Goal: Information Seeking & Learning: Learn about a topic

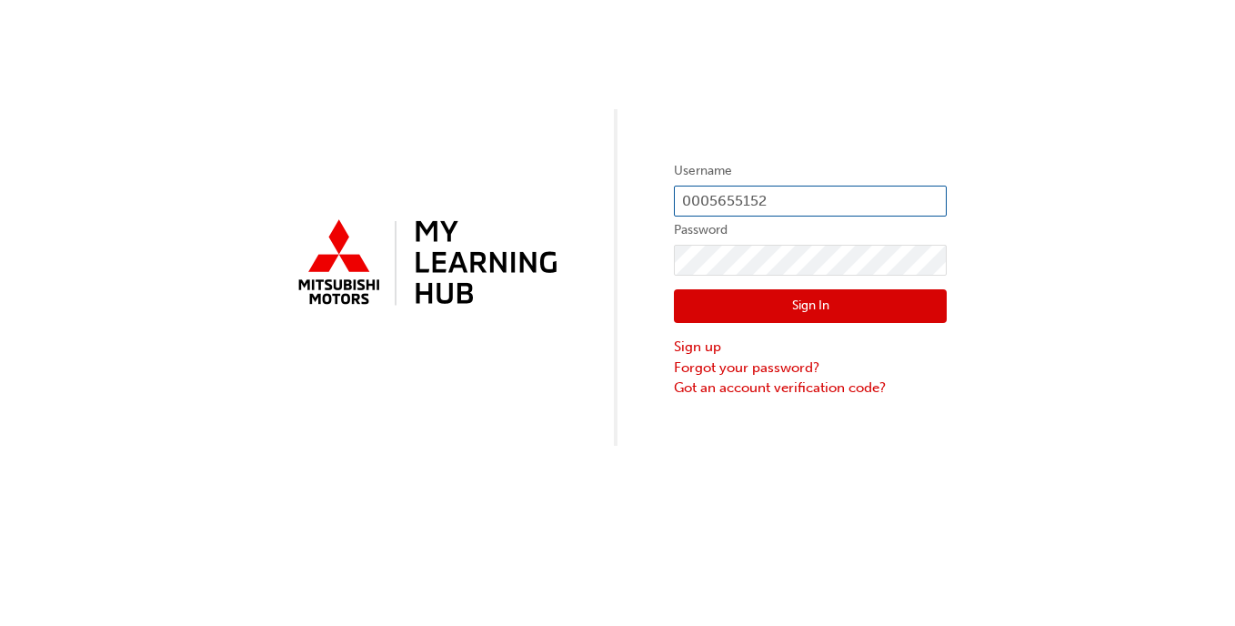
click at [790, 193] on input "0005655152" at bounding box center [810, 201] width 273 height 31
type input "0005837008"
click at [688, 312] on button "Sign In" at bounding box center [810, 306] width 273 height 35
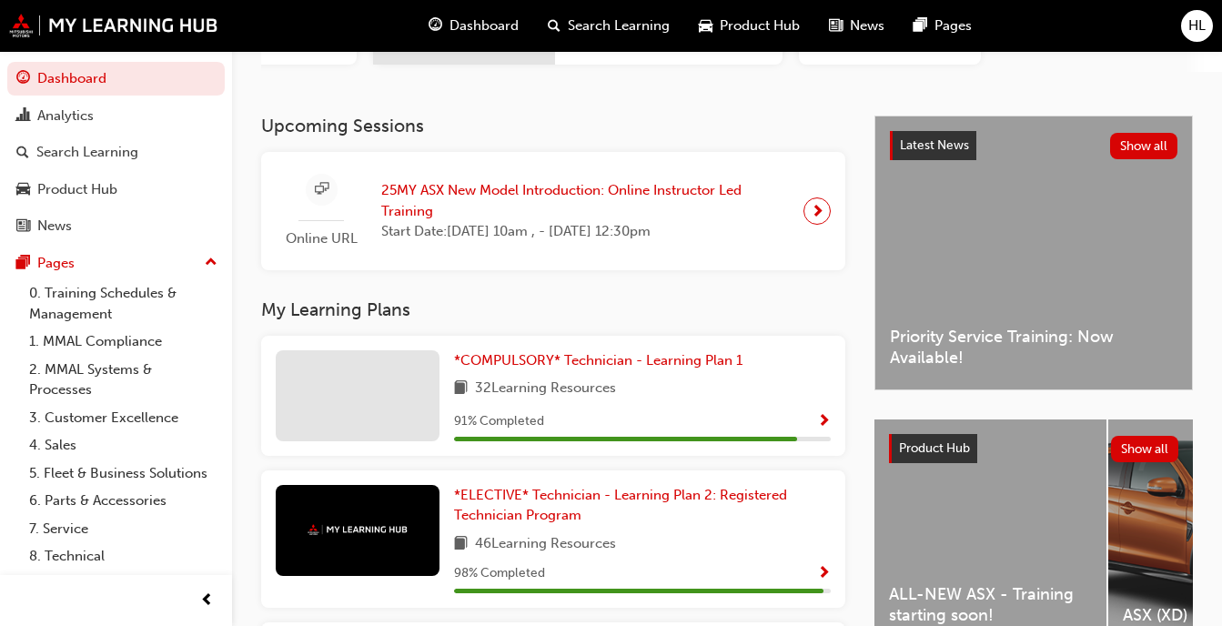
scroll to position [363, 0]
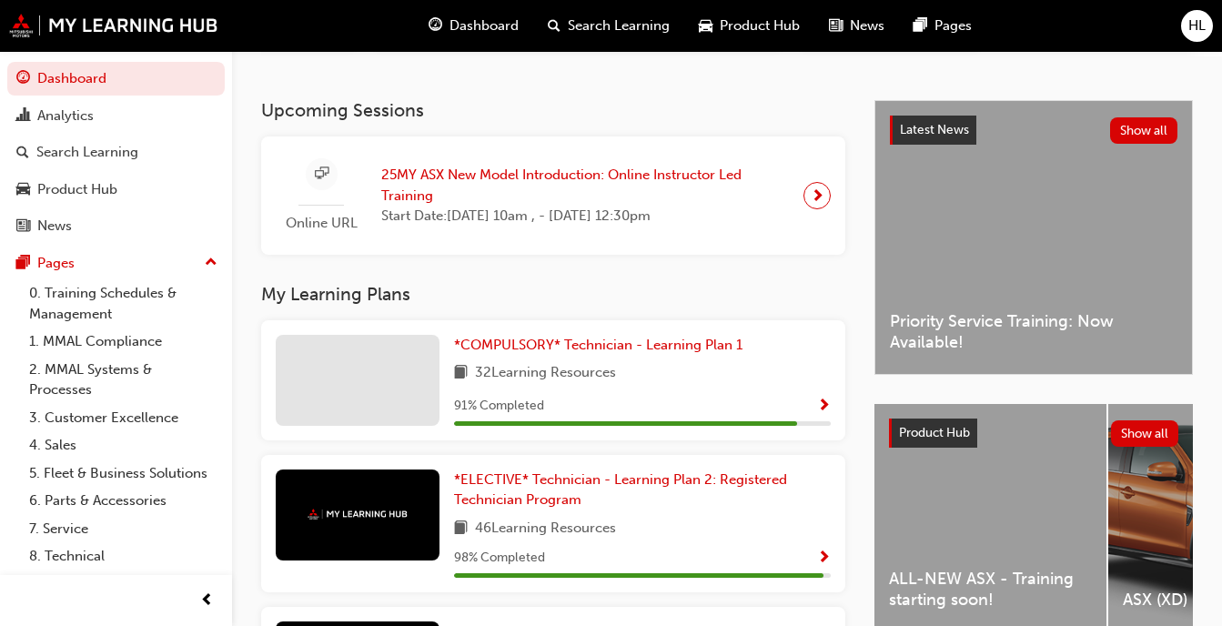
click at [478, 375] on span "32 Learning Resources" at bounding box center [545, 373] width 141 height 23
click at [492, 353] on span "*COMPULSORY* Technician - Learning Plan 1" at bounding box center [598, 345] width 288 height 16
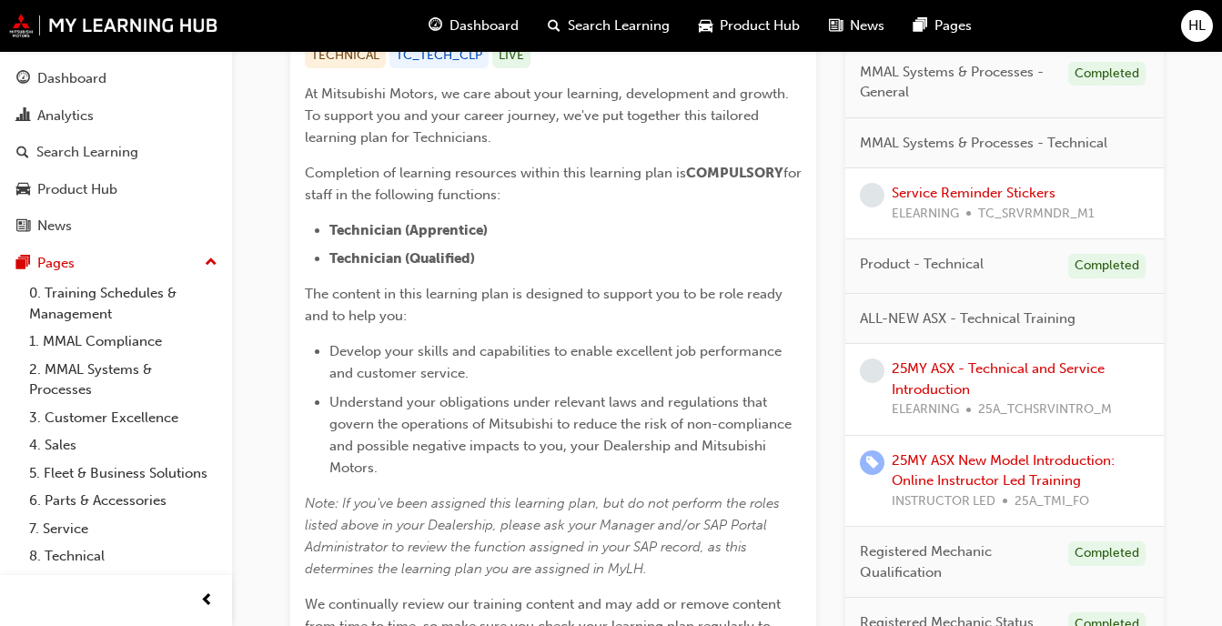
scroll to position [436, 0]
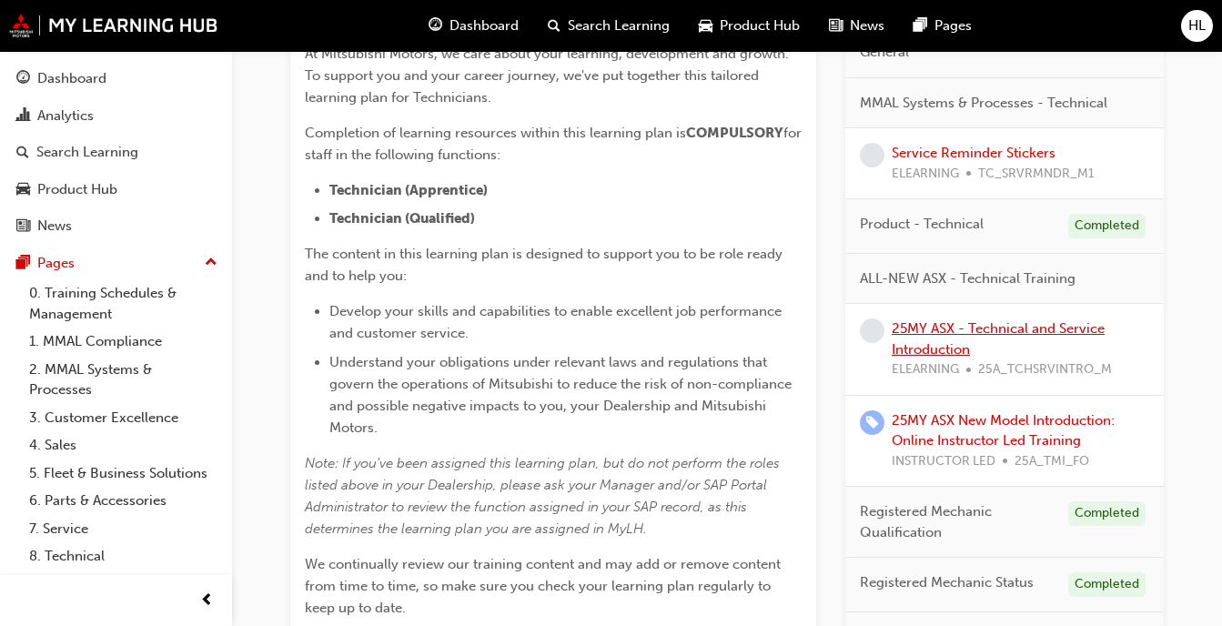
click at [906, 346] on link "25MY ASX - Technical and Service Introduction" at bounding box center [998, 338] width 213 height 37
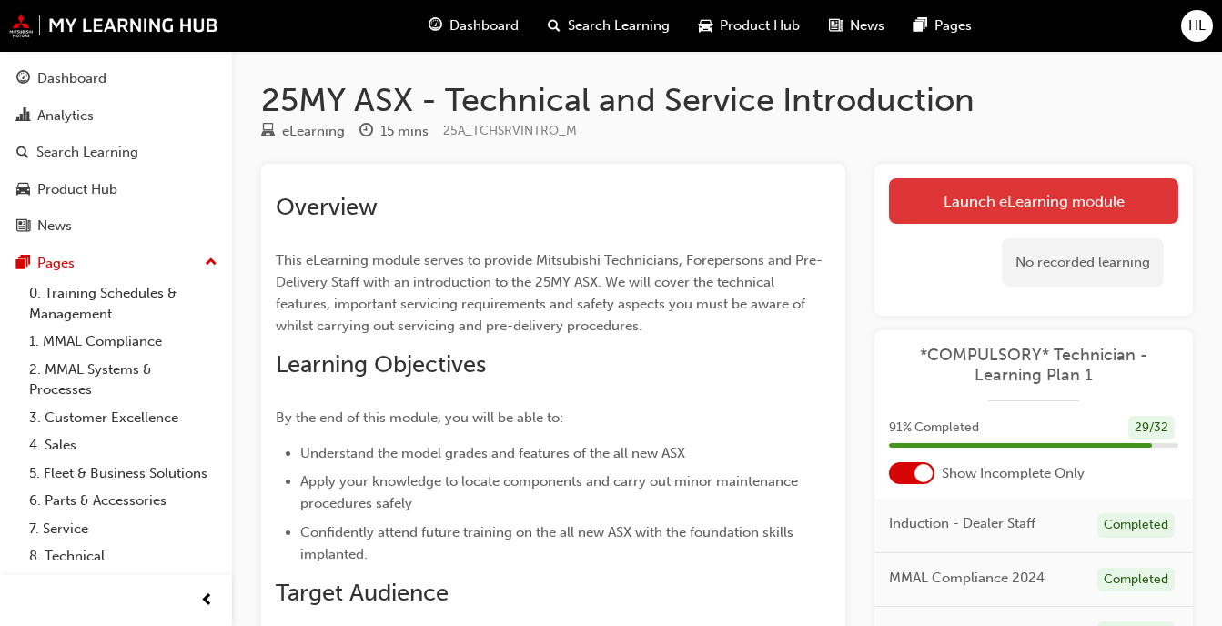
click at [994, 190] on link "Launch eLearning module" at bounding box center [1033, 200] width 289 height 45
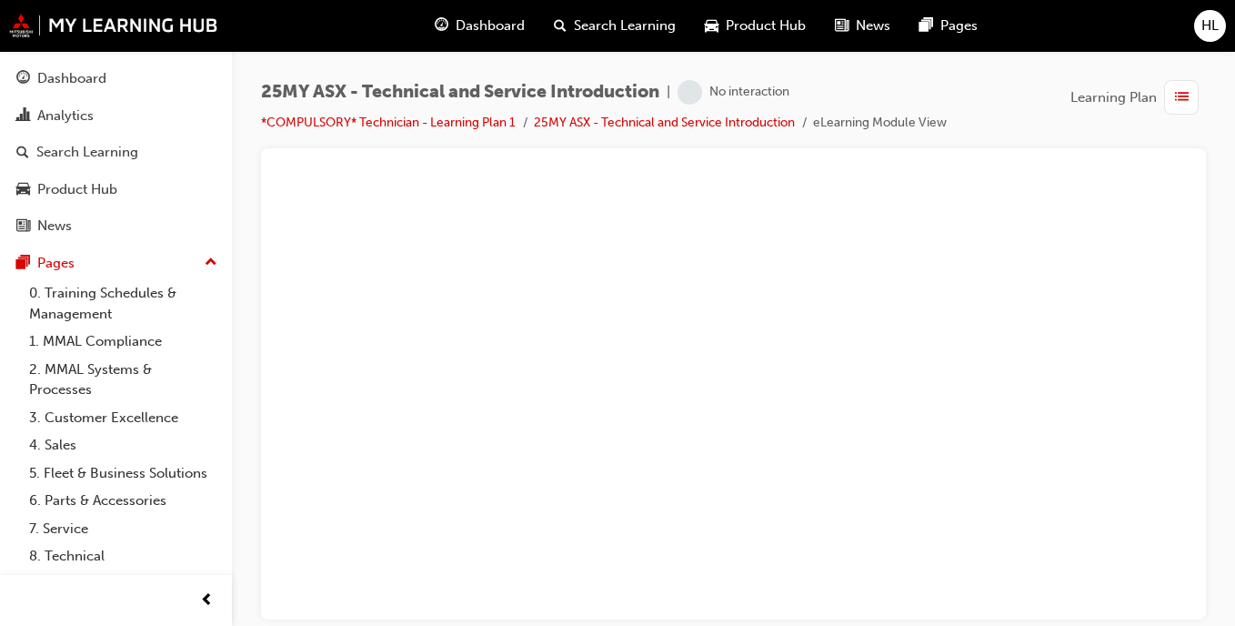
click at [1235, 225] on html "Your version of Internet Explorer is outdated and not supported. Please upgrade…" at bounding box center [617, 313] width 1235 height 626
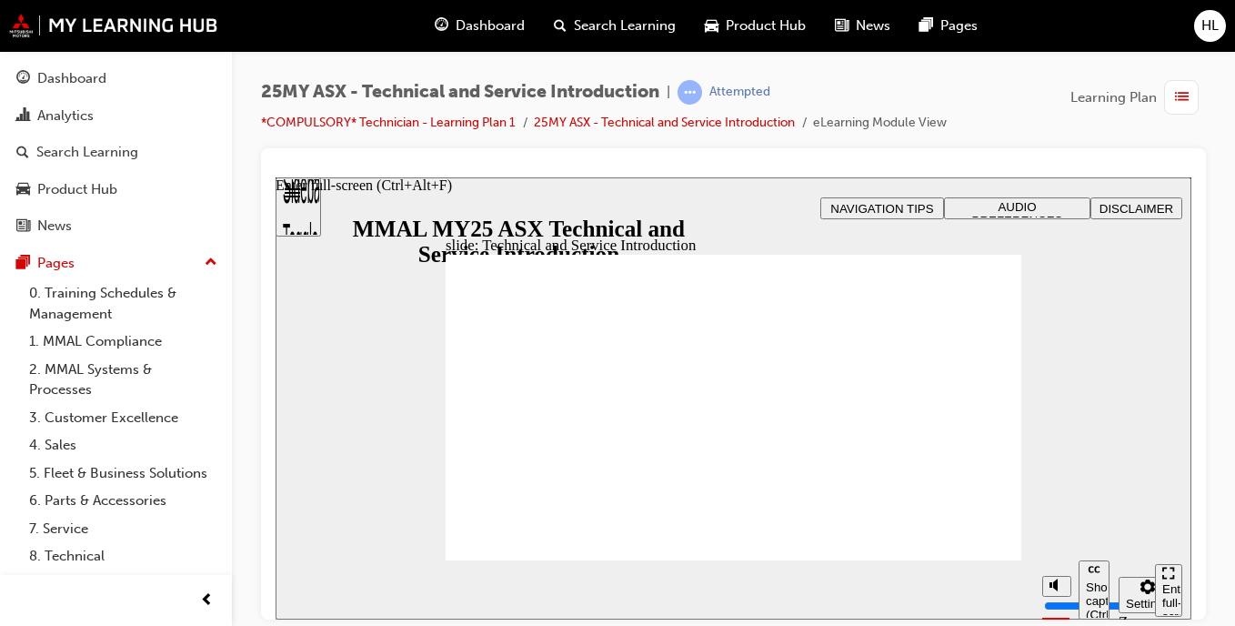
click at [1174, 579] on icon "Enter full-screen (Ctrl+Alt+F)" at bounding box center [1169, 572] width 13 height 13
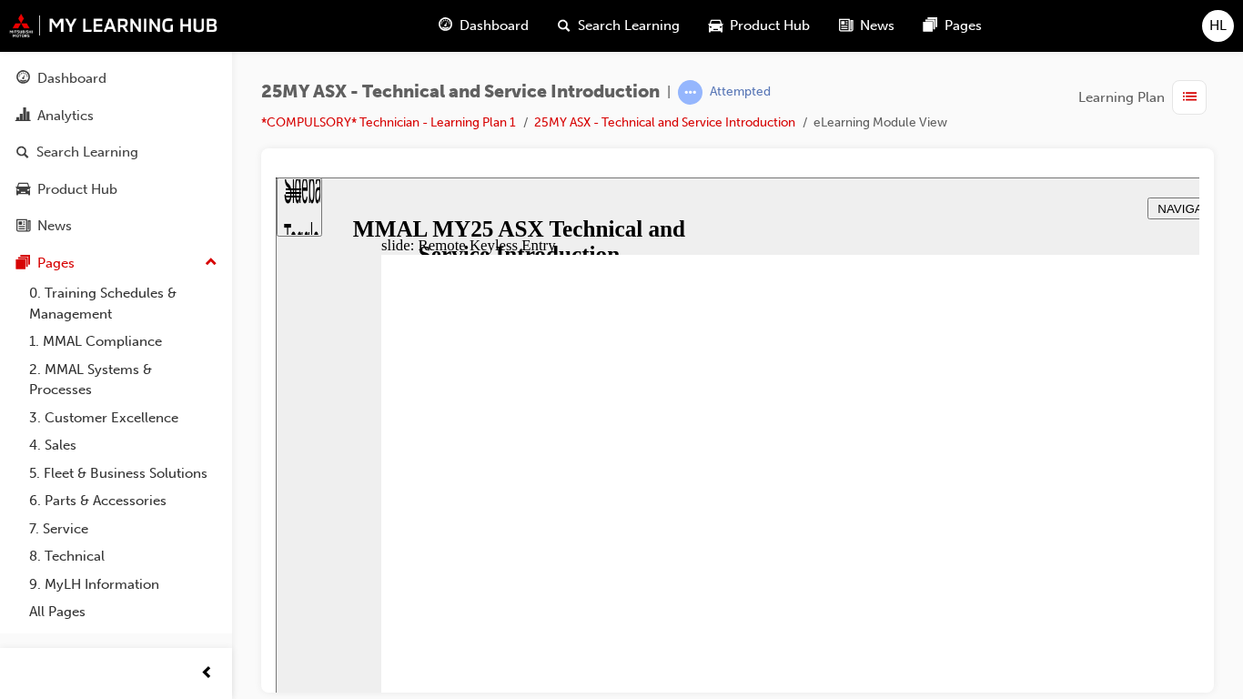
type input "21"
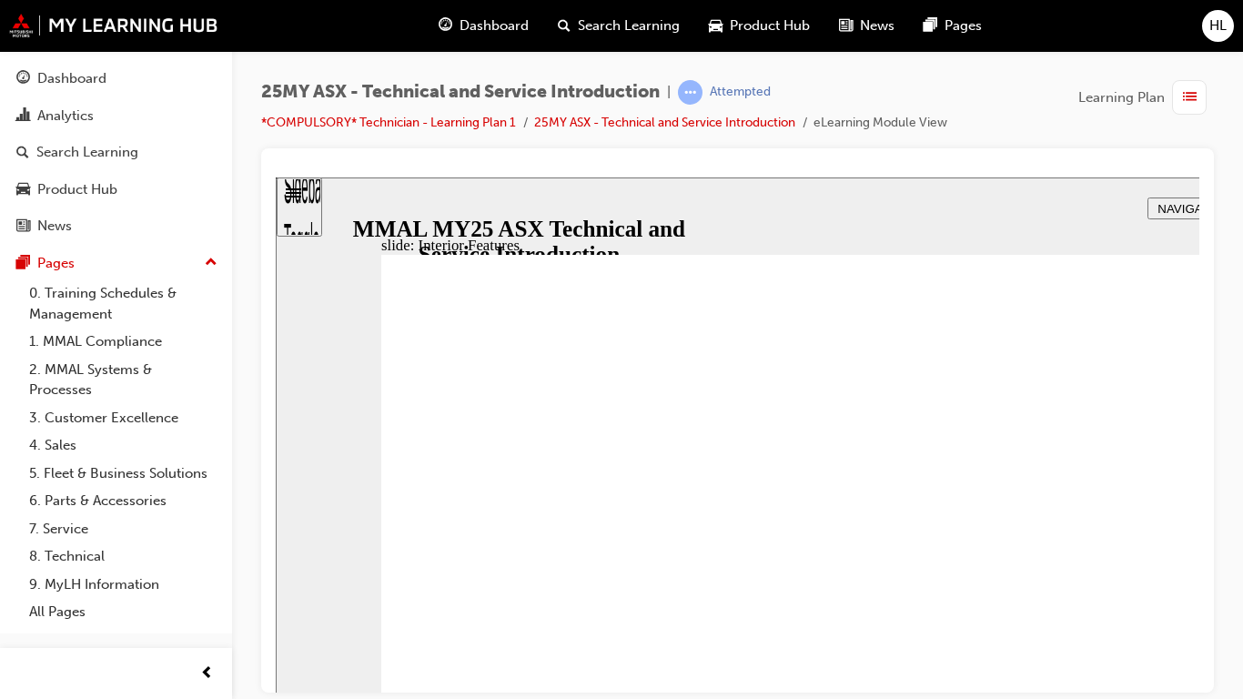
type input "9"
type input "8"
type input "9"
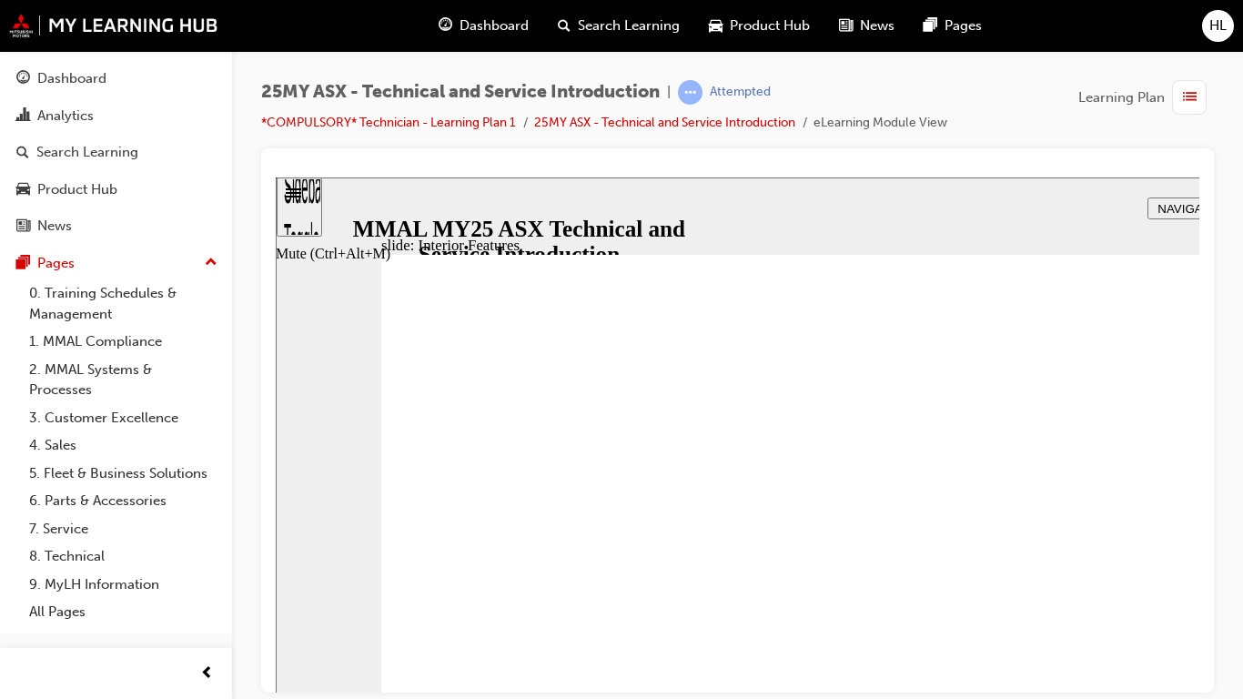
type input "9"
type input "10"
type input "9"
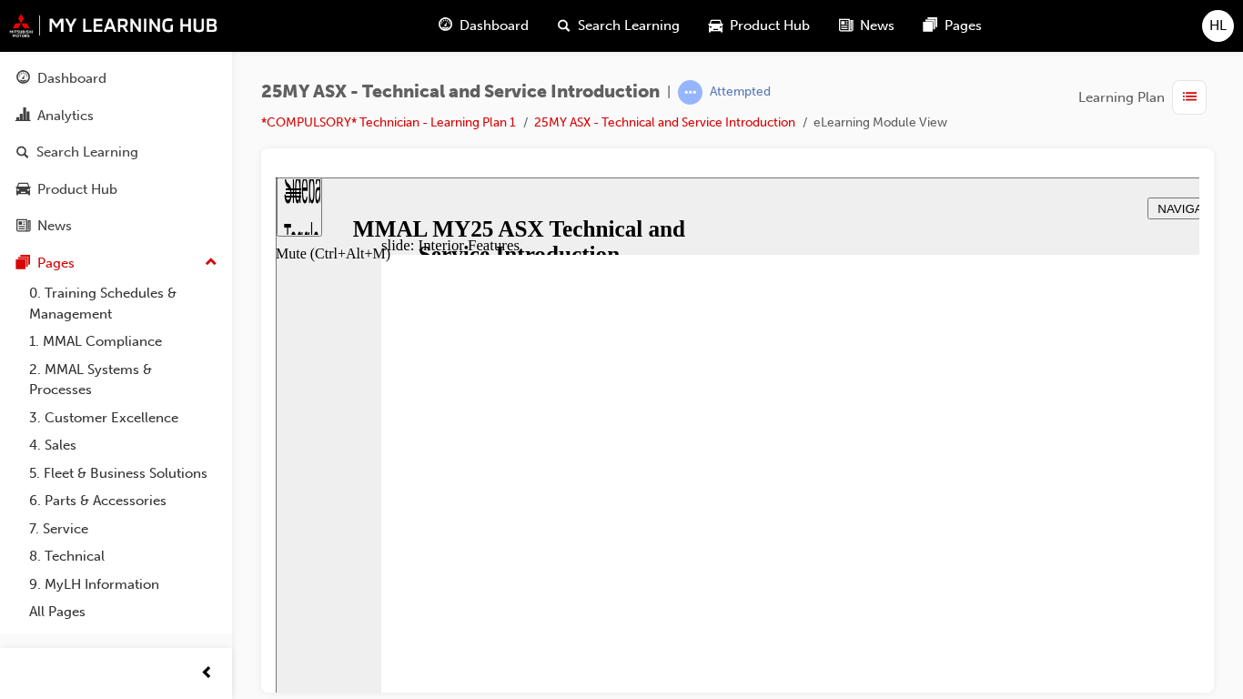
type input "10"
drag, startPoint x: 1383, startPoint y: 781, endPoint x: 1379, endPoint y: 761, distance: 19.4
type input "10"
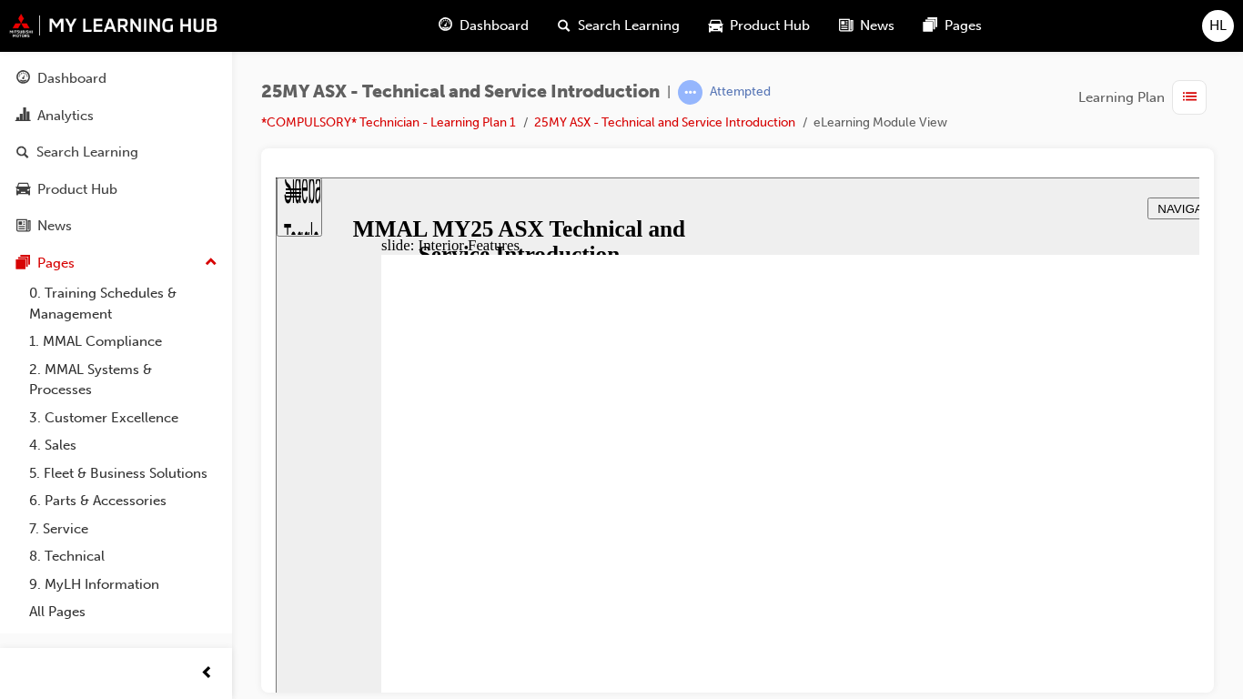
type input "17"
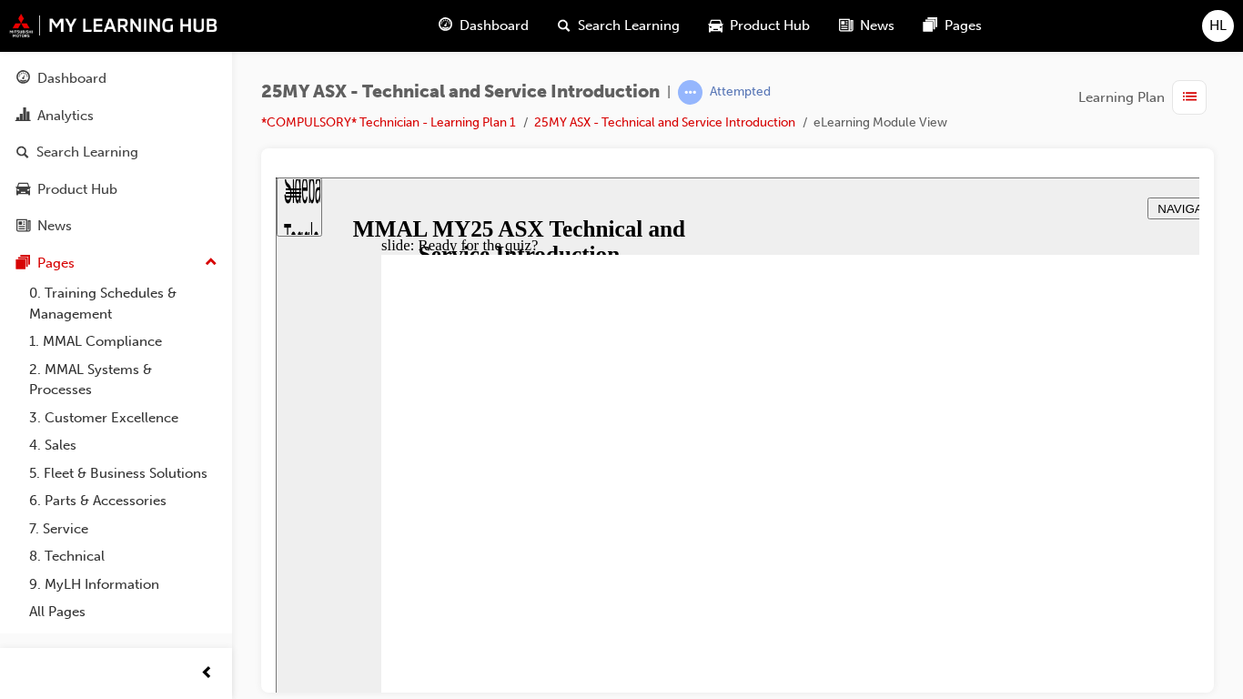
radio input "true"
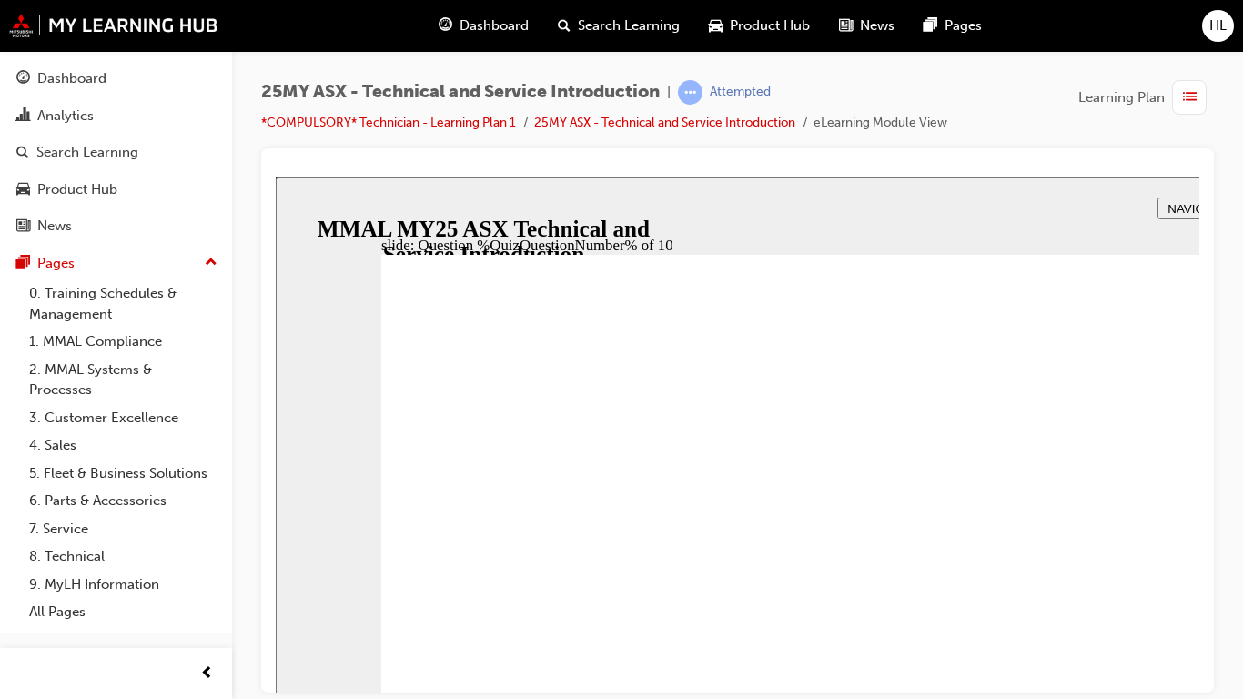
radio input "true"
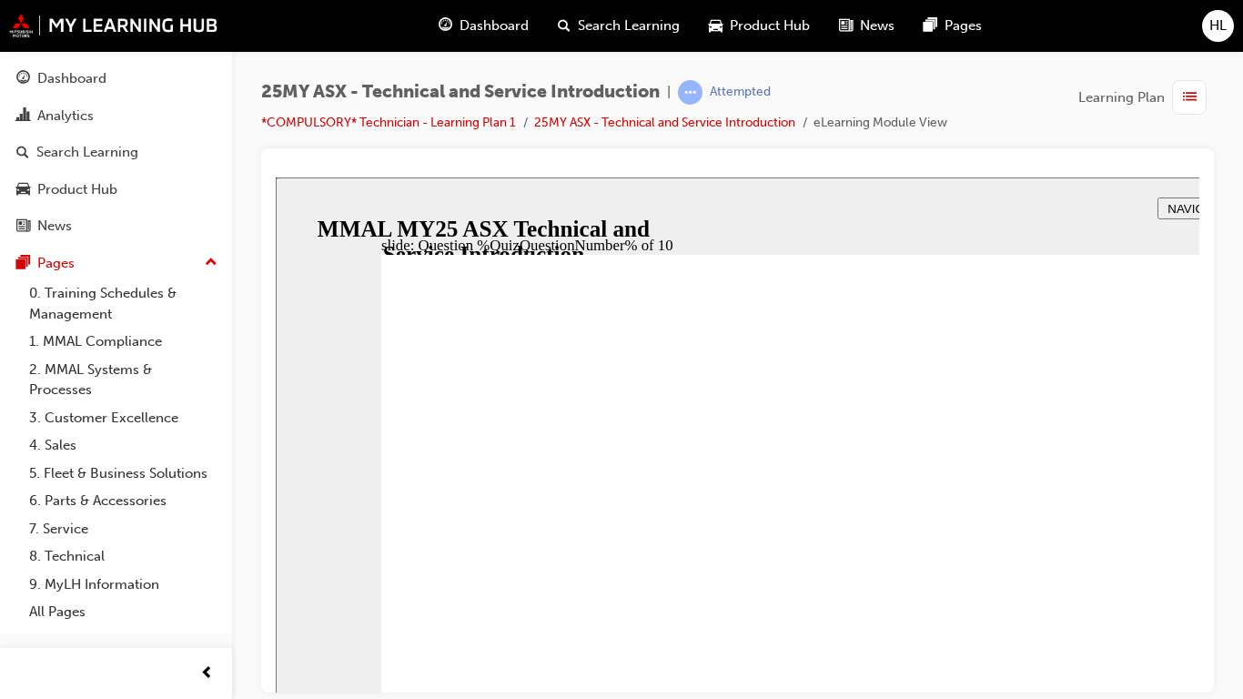
radio input "true"
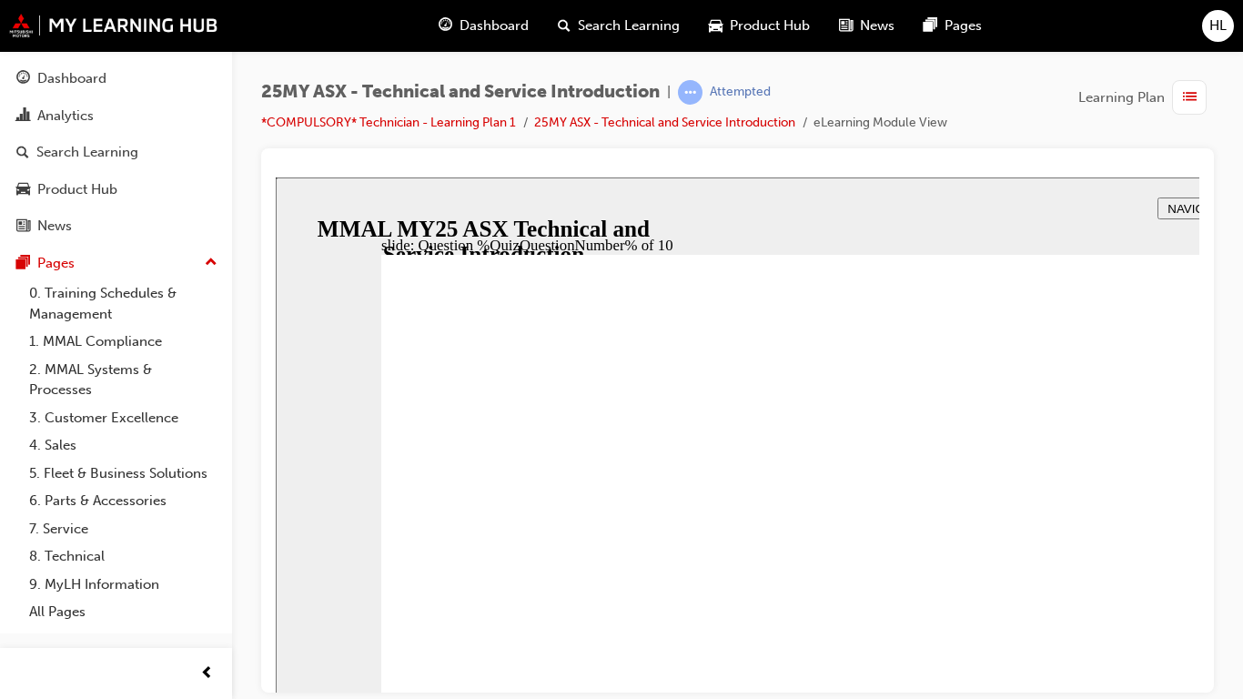
radio input "true"
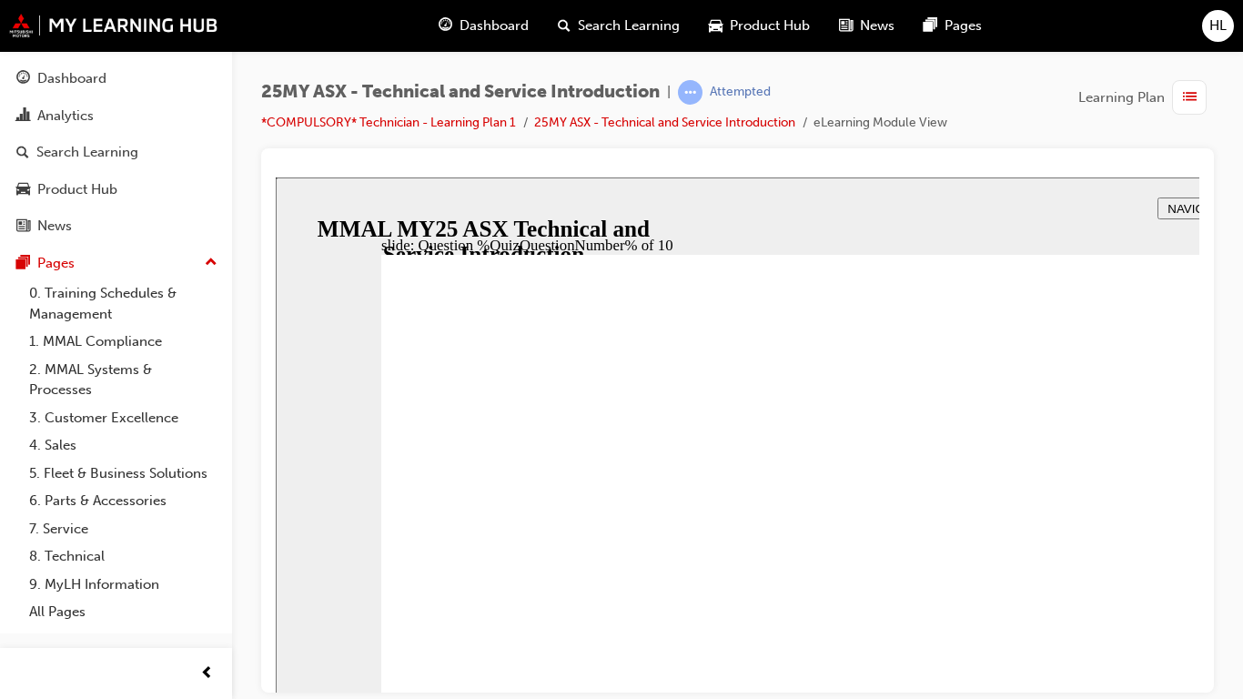
radio input "true"
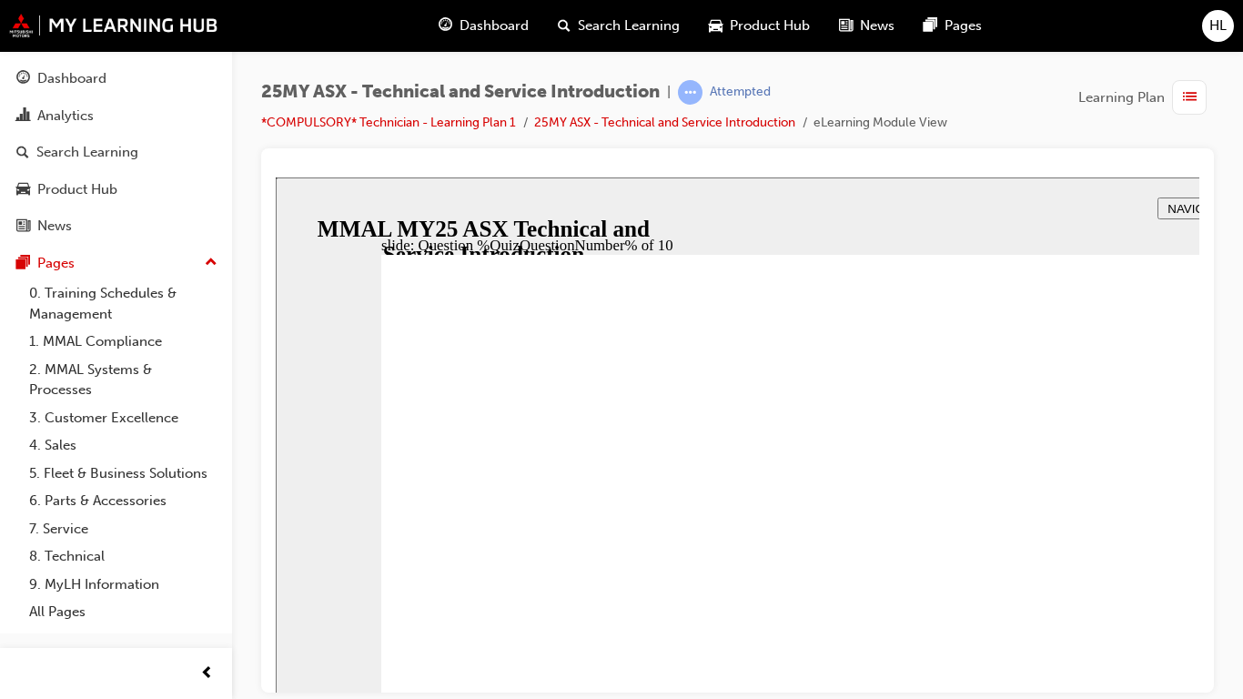
radio input "true"
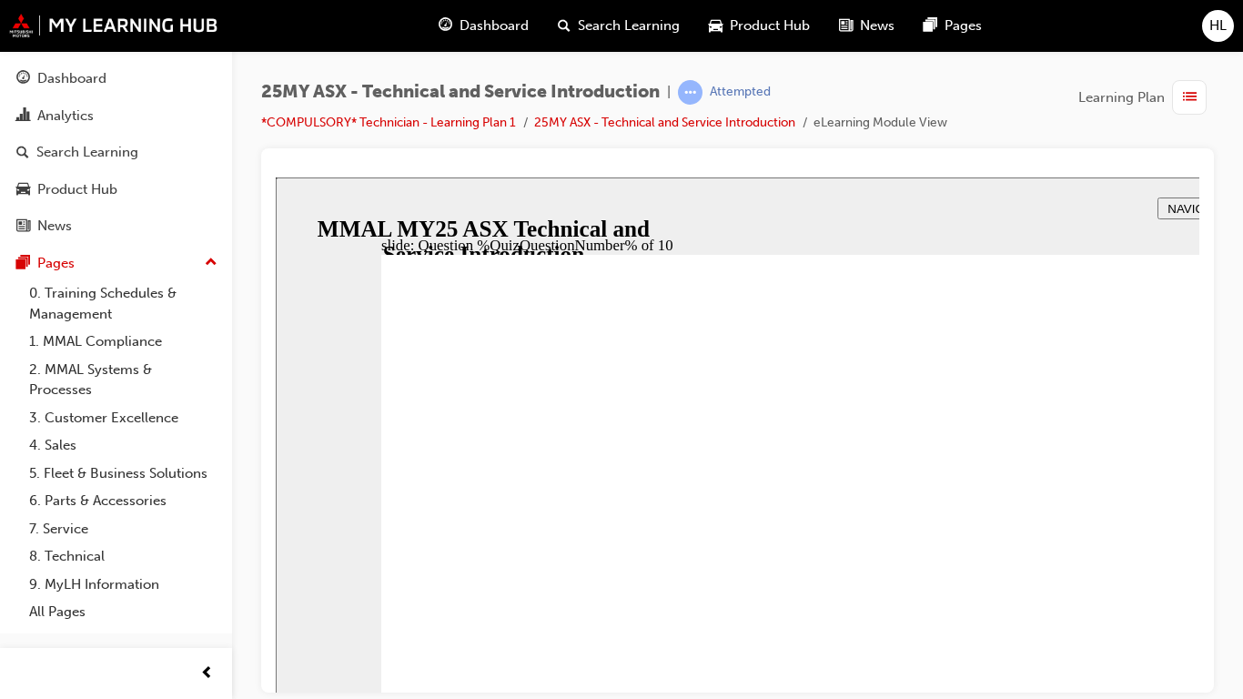
radio input "true"
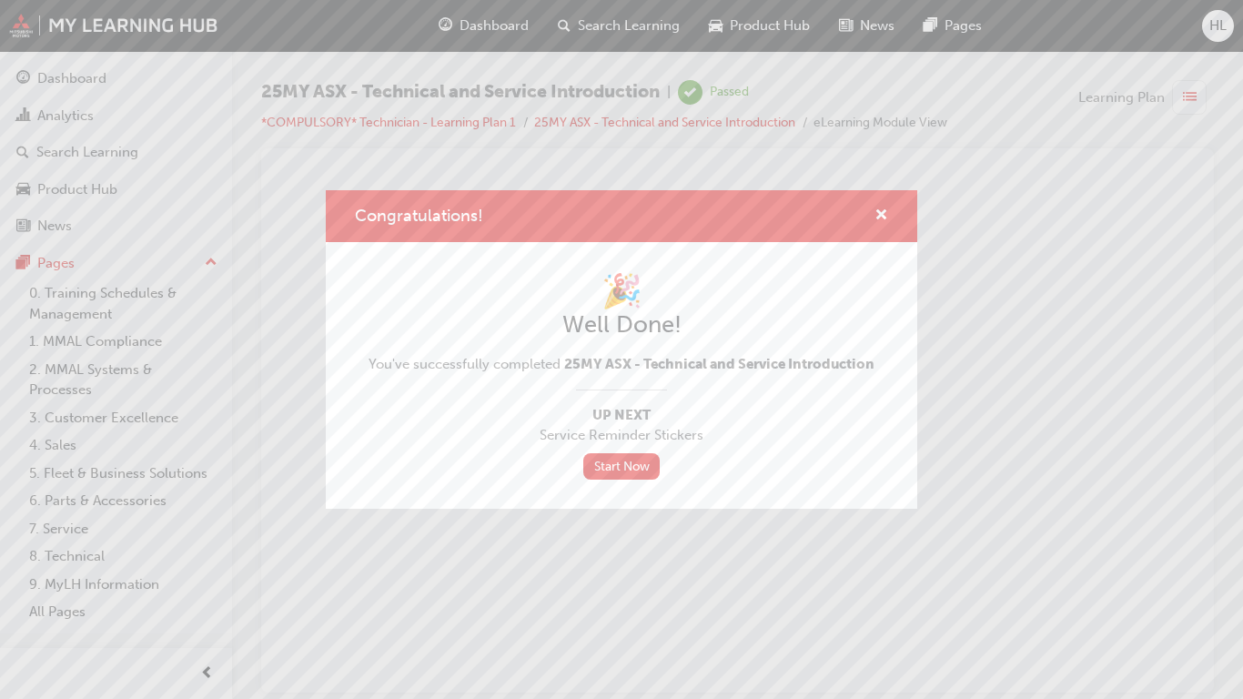
click at [1110, 287] on html "The content has ended. You may close this window." at bounding box center [737, 231] width 923 height 111
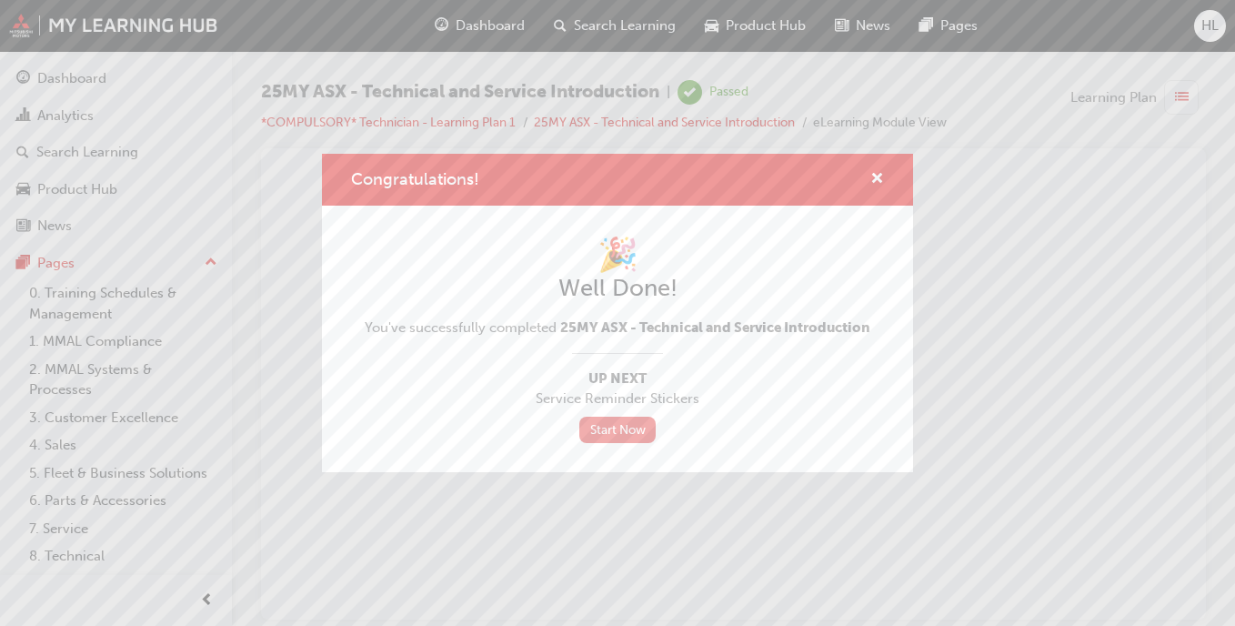
click at [620, 436] on link "Start Now" at bounding box center [617, 430] width 76 height 26
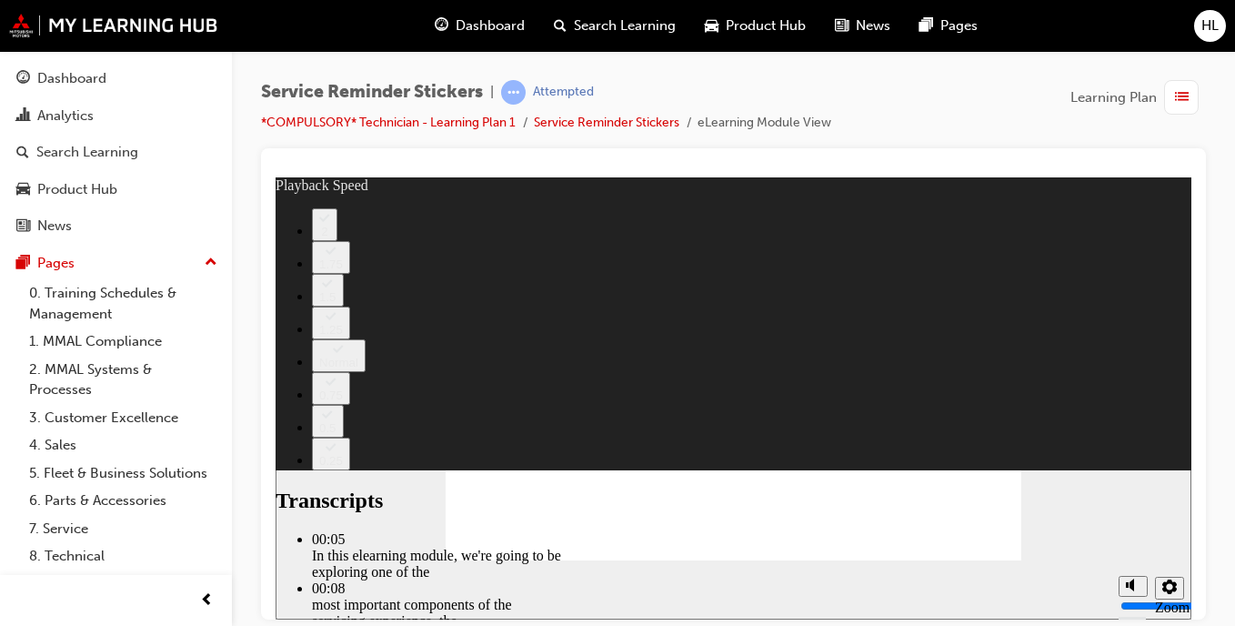
drag, startPoint x: 583, startPoint y: 498, endPoint x: 935, endPoint y: 499, distance: 352.1
type input "98"
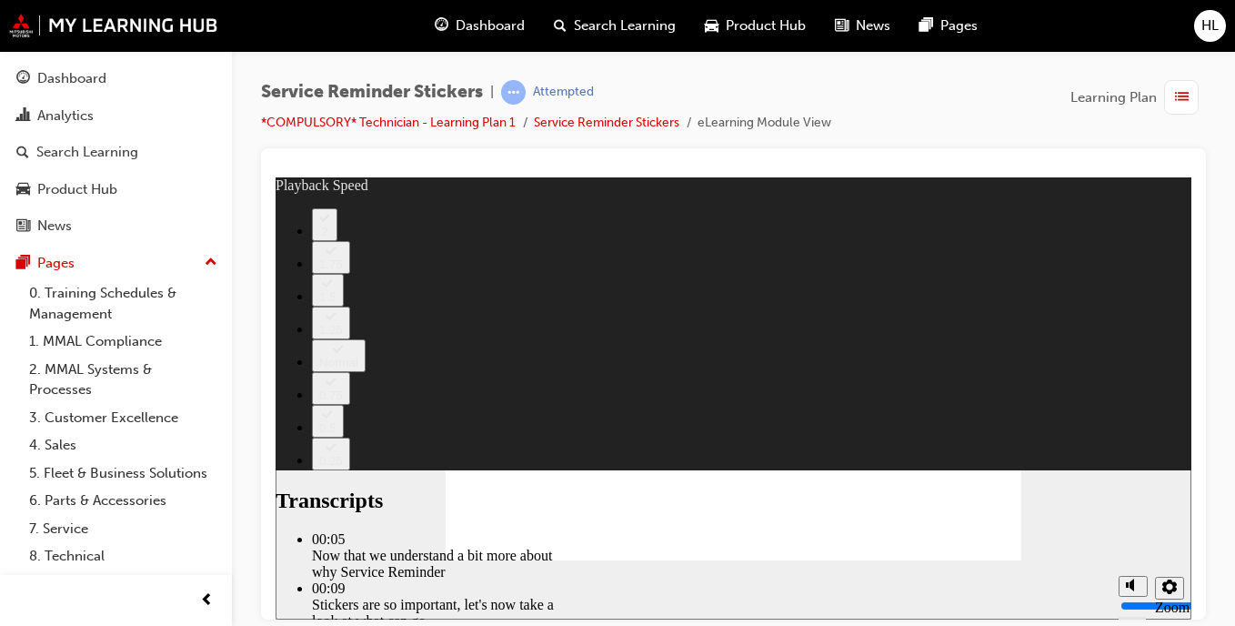
drag, startPoint x: 567, startPoint y: 497, endPoint x: 633, endPoint y: 500, distance: 66.5
drag, startPoint x: 583, startPoint y: 494, endPoint x: 637, endPoint y: 494, distance: 53.7
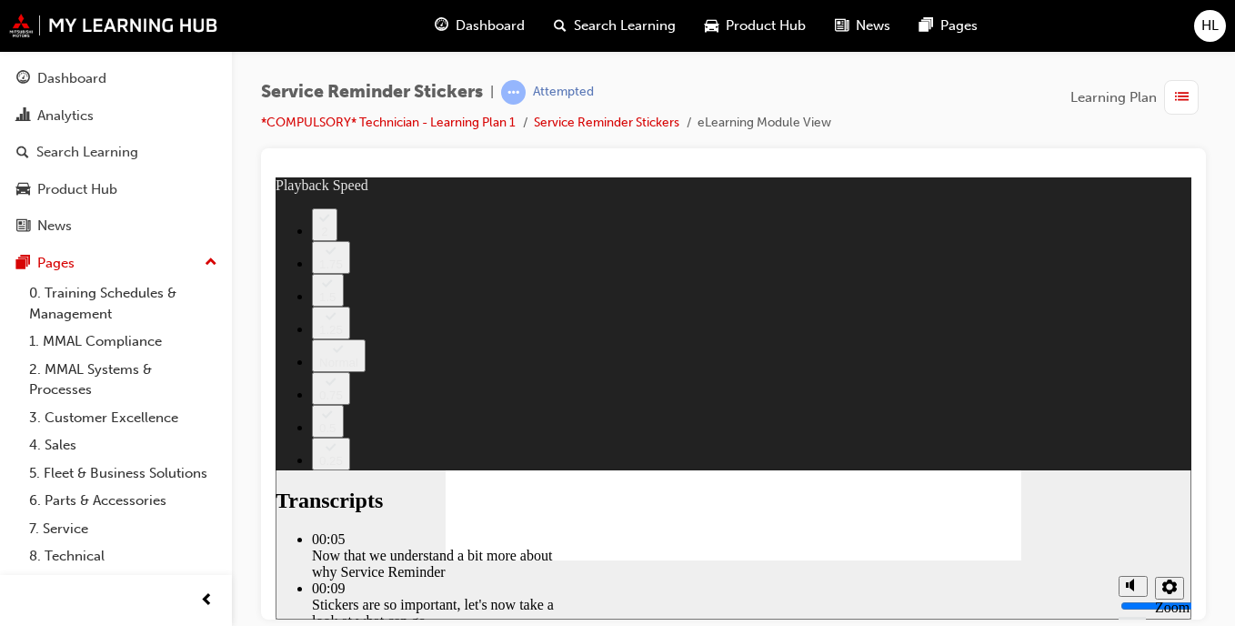
type input "135"
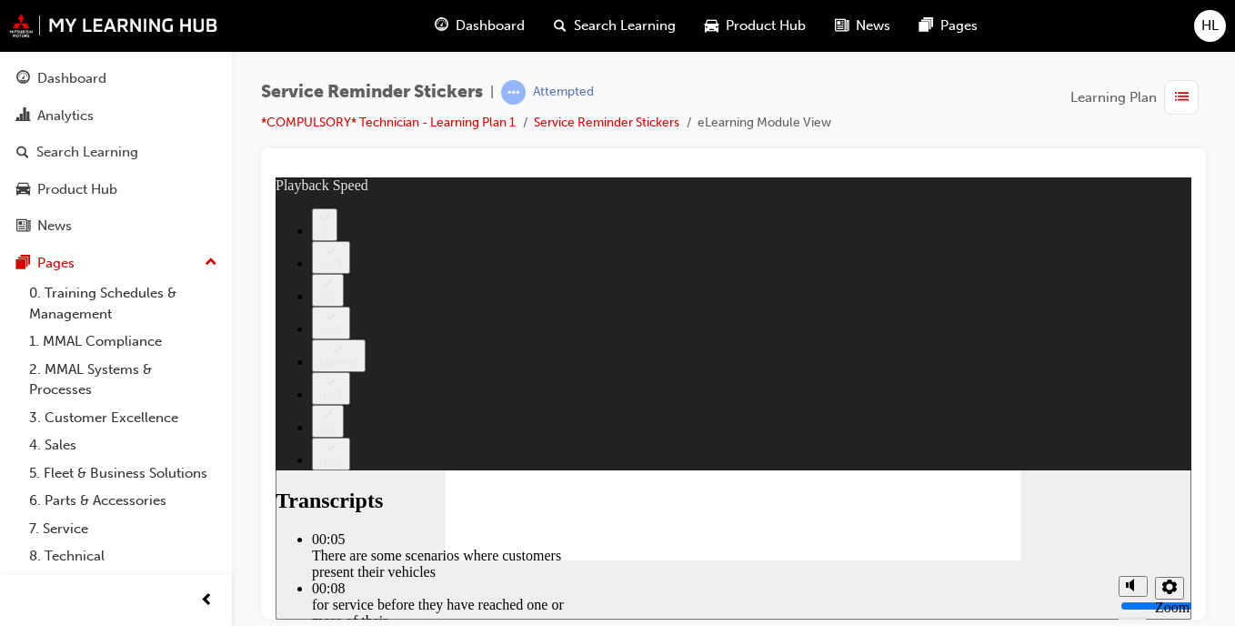
type input "166"
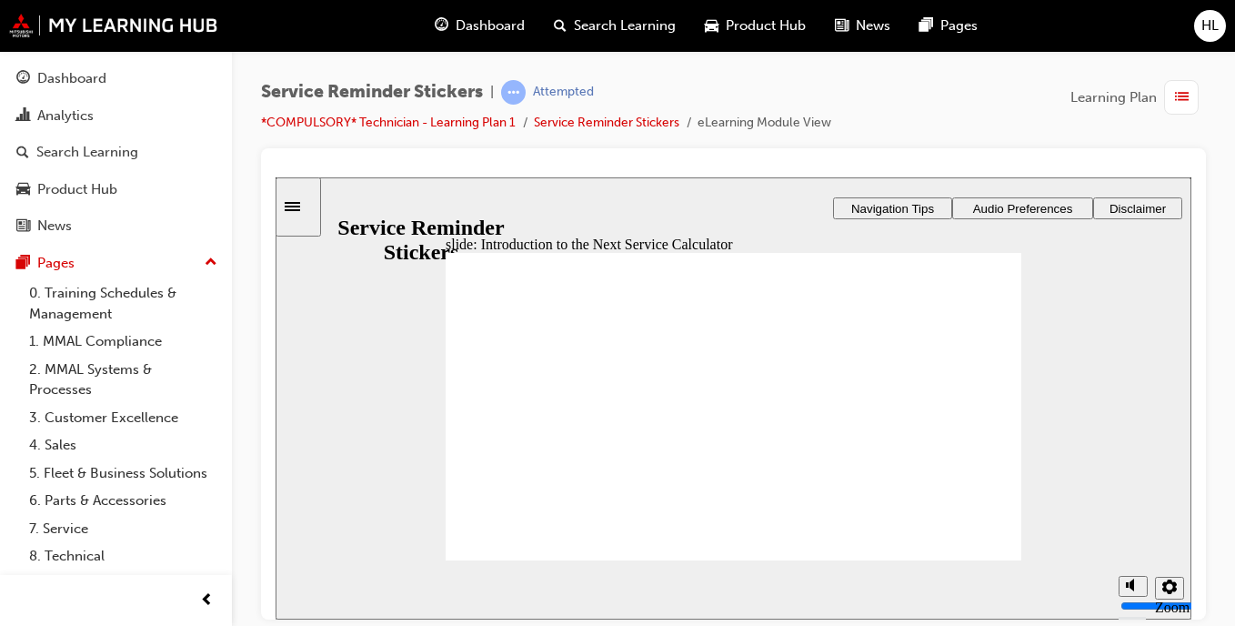
click at [1209, 23] on span "HL" at bounding box center [1210, 25] width 17 height 21
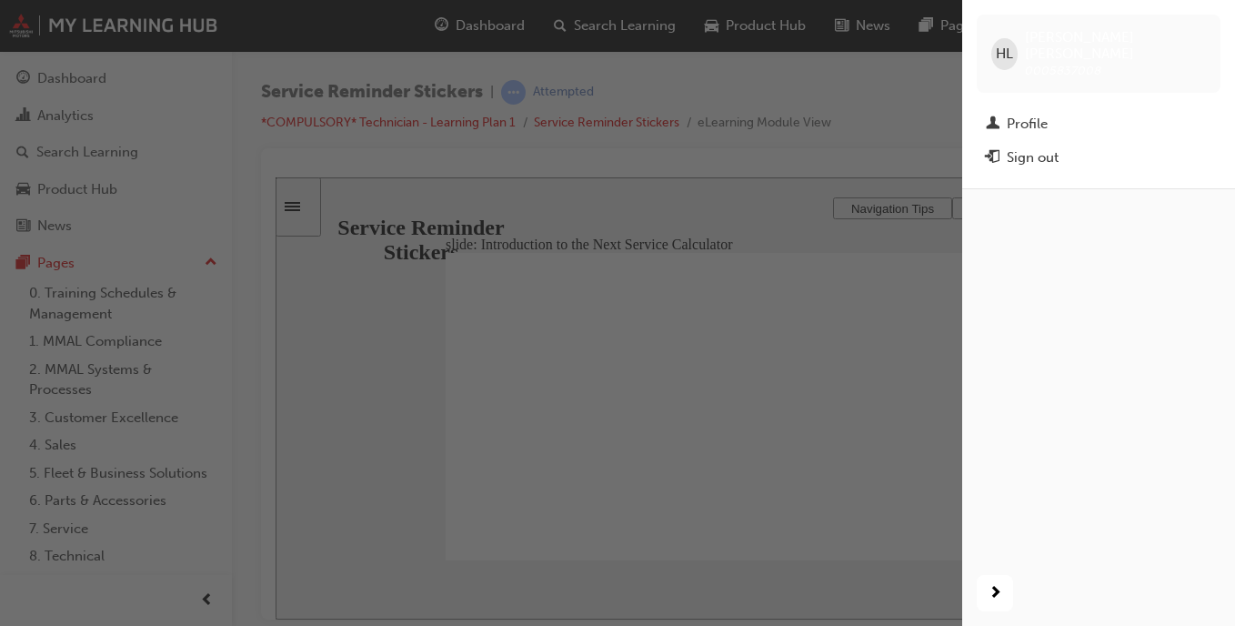
click at [825, 87] on div "button" at bounding box center [481, 313] width 962 height 626
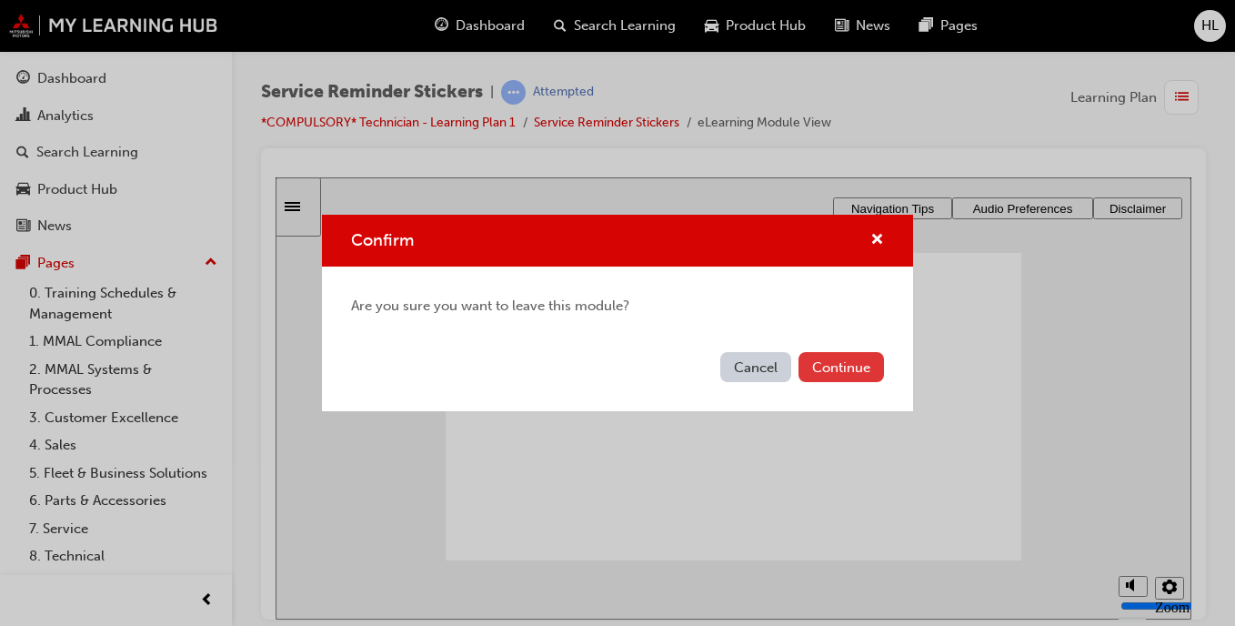
click at [831, 361] on button "Continue" at bounding box center [842, 367] width 86 height 30
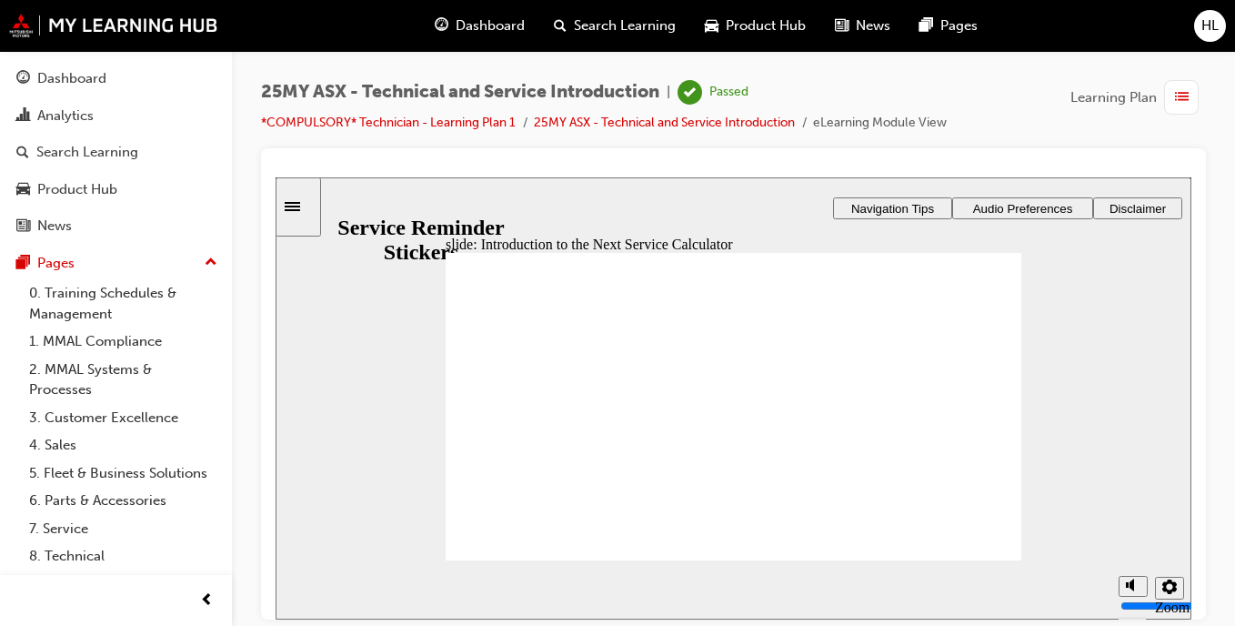
click at [1208, 30] on span "HL" at bounding box center [1210, 25] width 17 height 21
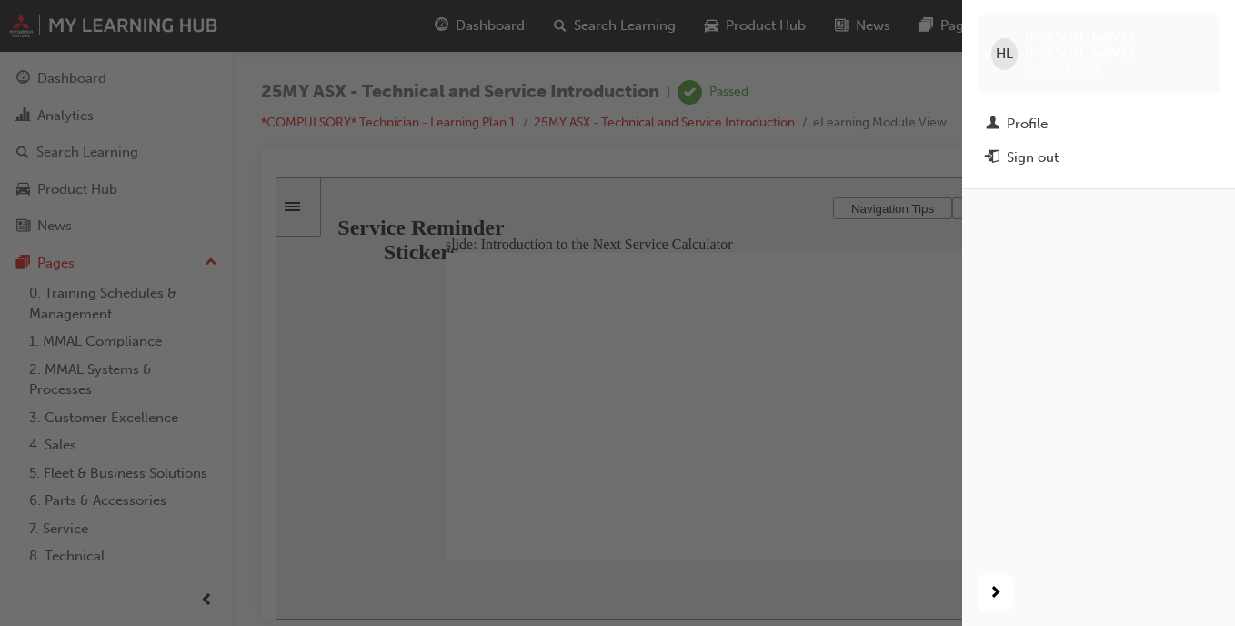
click at [878, 233] on div "button" at bounding box center [481, 313] width 962 height 626
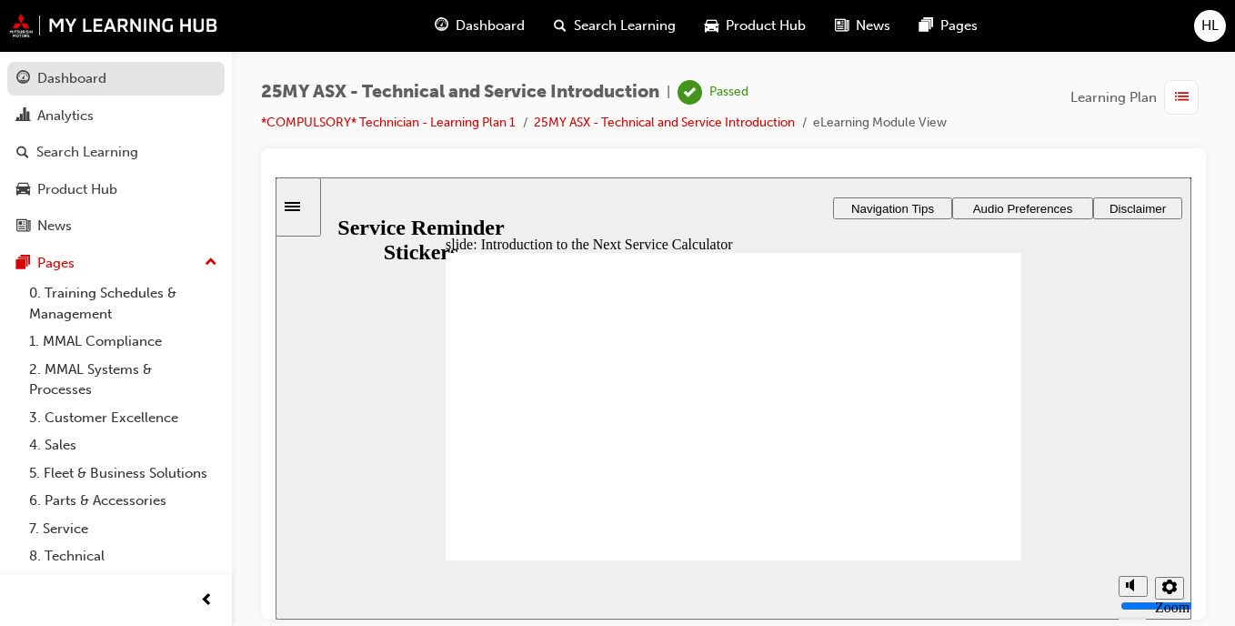
click at [83, 88] on div "Dashboard" at bounding box center [71, 78] width 69 height 21
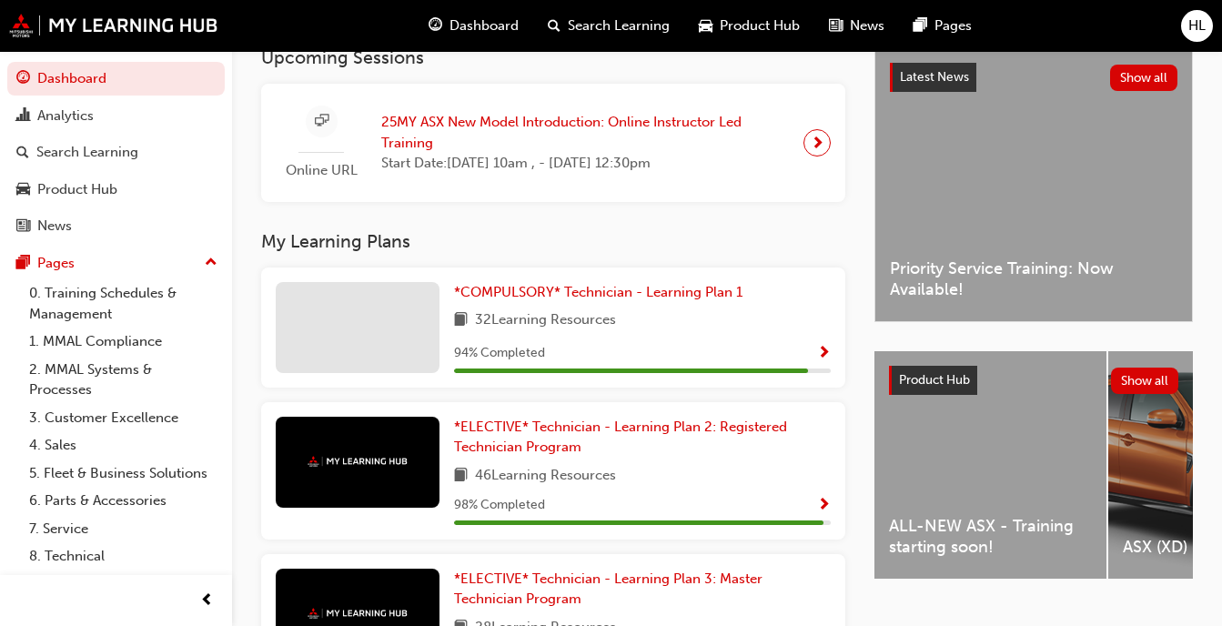
scroll to position [430, 0]
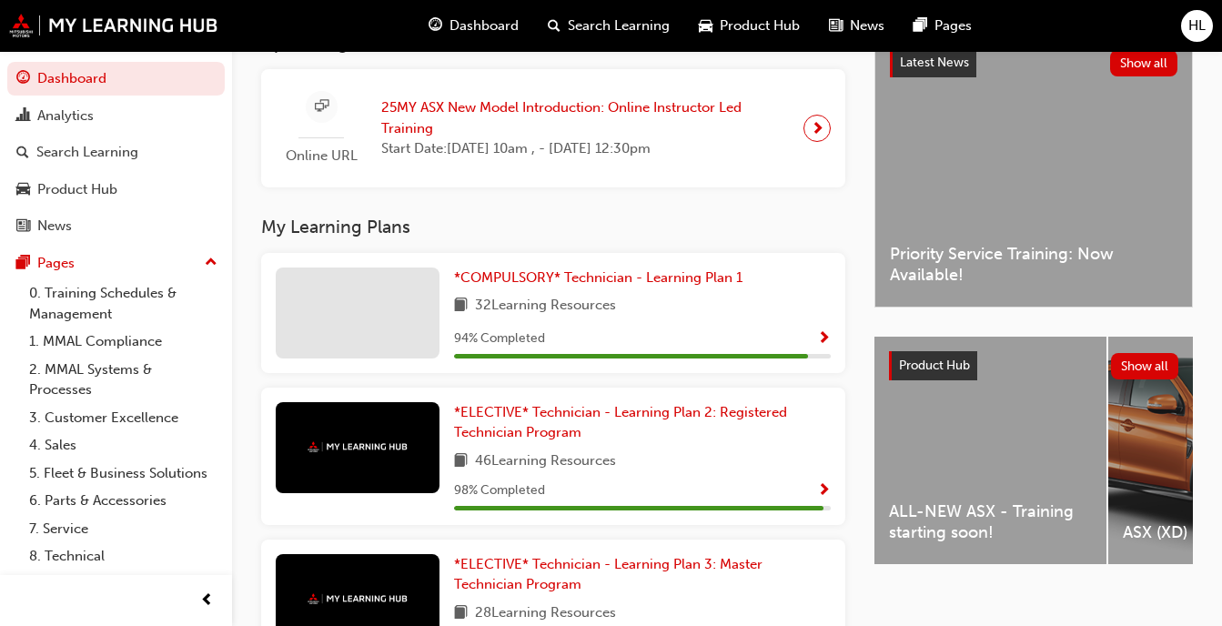
click at [639, 327] on div "*COMPULSORY* Technician - Learning Plan 1 32 Learning Resources 94 % Completed" at bounding box center [642, 312] width 377 height 91
click at [547, 279] on span "*COMPULSORY* Technician - Learning Plan 1" at bounding box center [598, 277] width 288 height 16
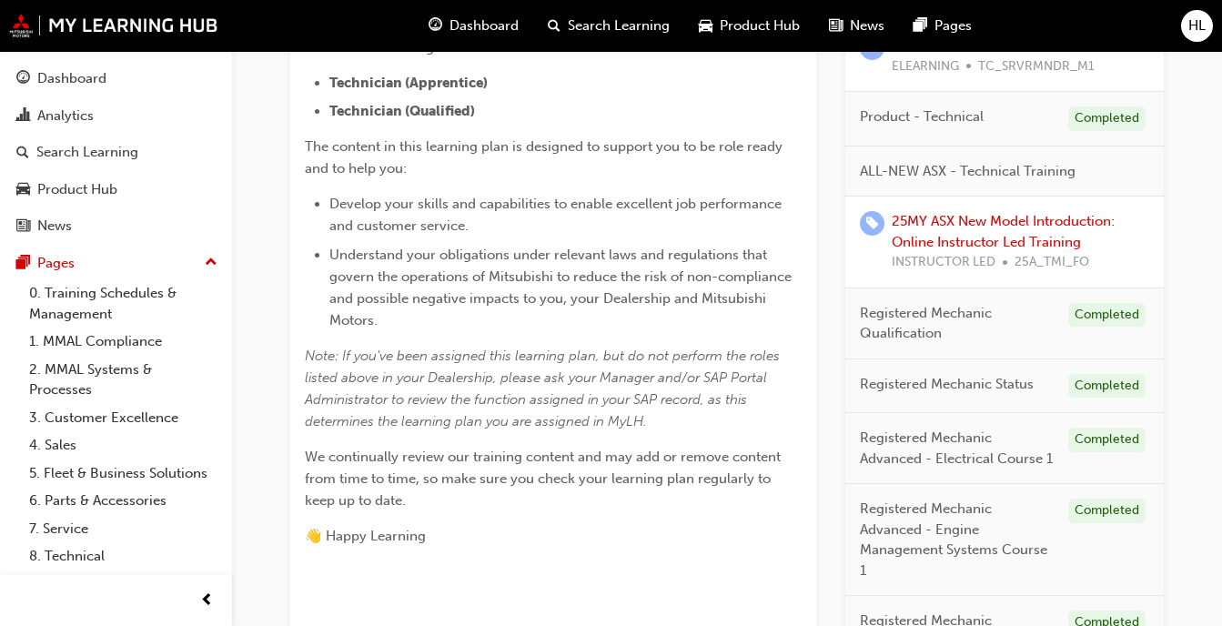
scroll to position [541, 0]
click at [1054, 236] on link "25MY ASX New Model Introduction: Online Instructor Led Training" at bounding box center [1003, 233] width 223 height 37
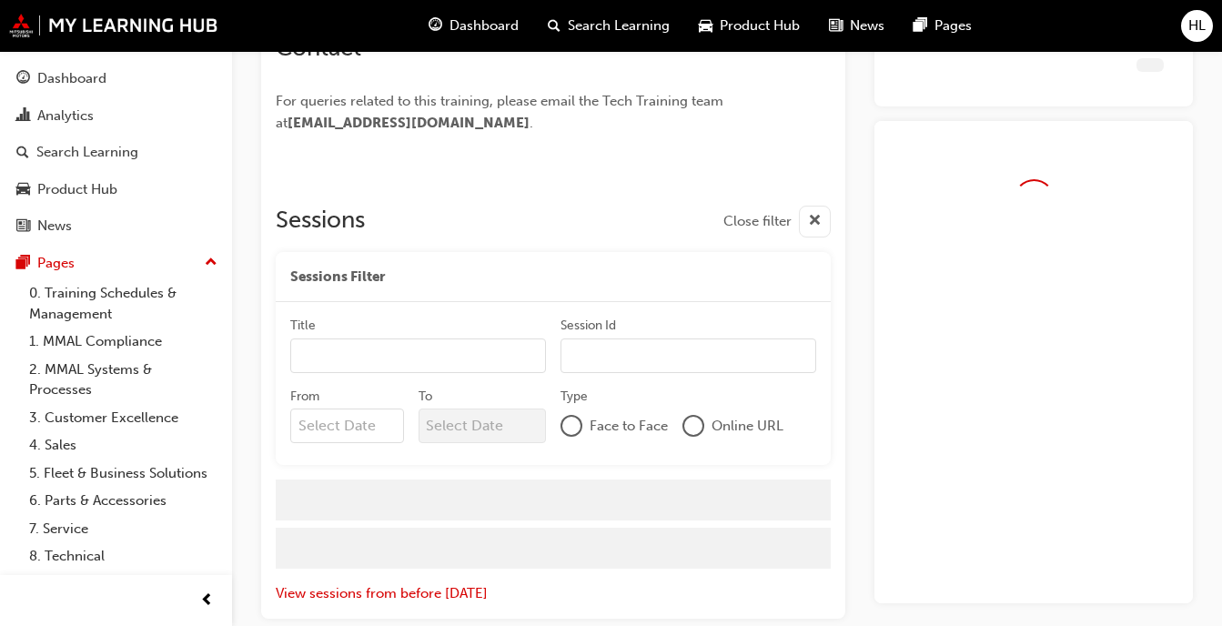
scroll to position [811, 0]
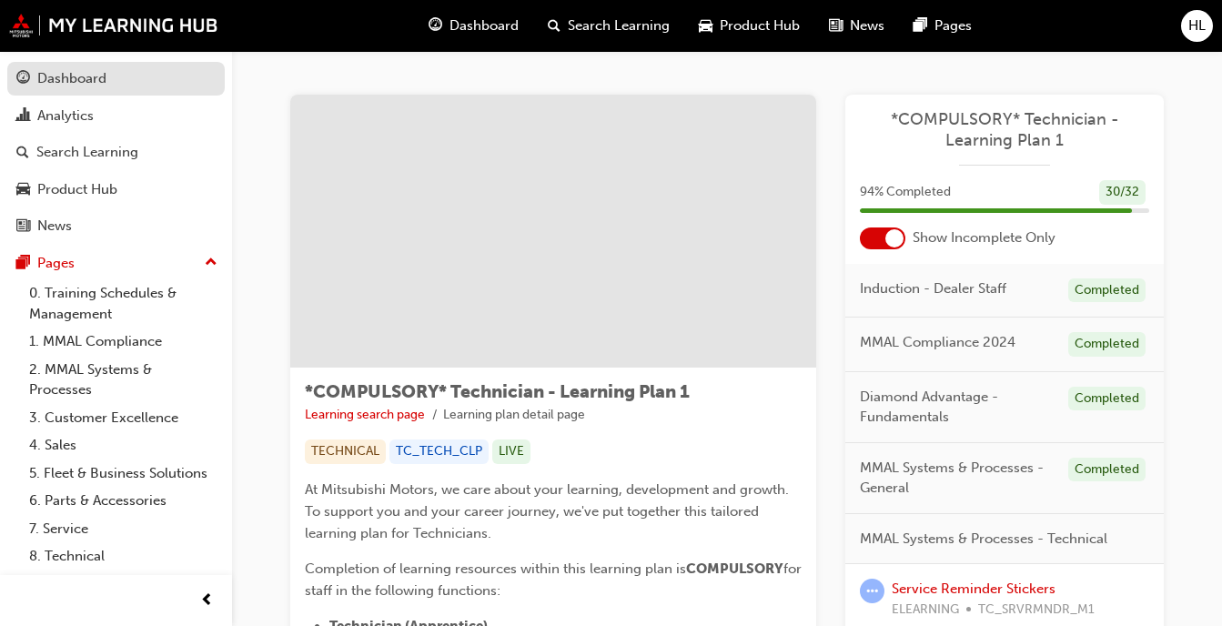
click at [110, 78] on div "Dashboard" at bounding box center [115, 78] width 199 height 23
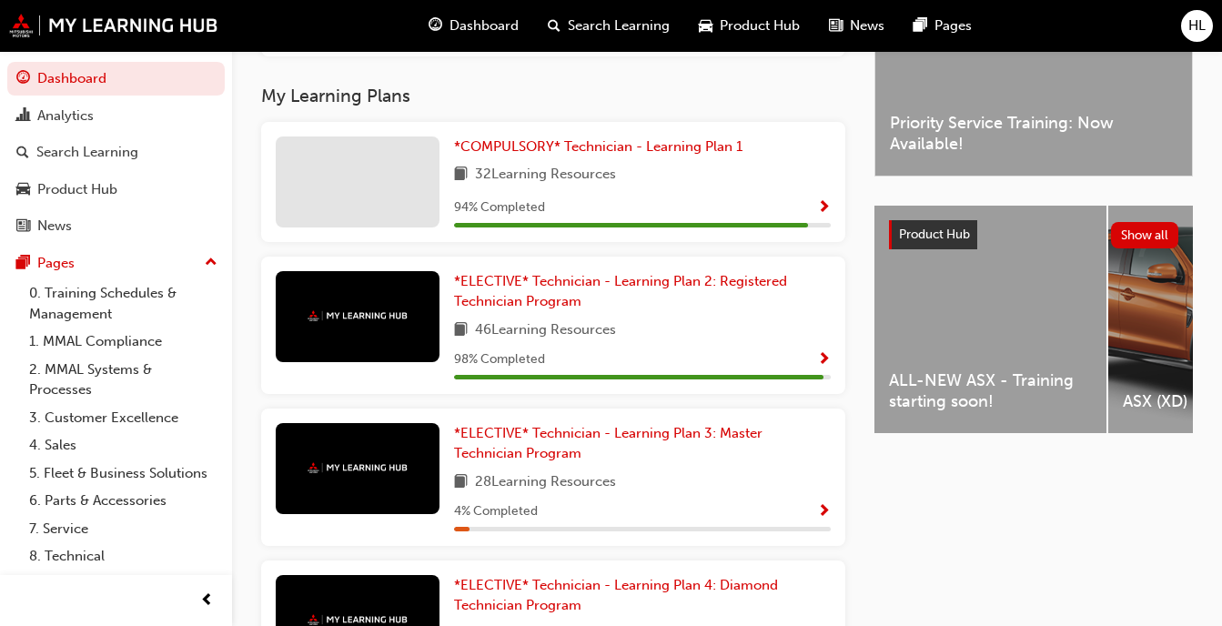
scroll to position [607, 0]
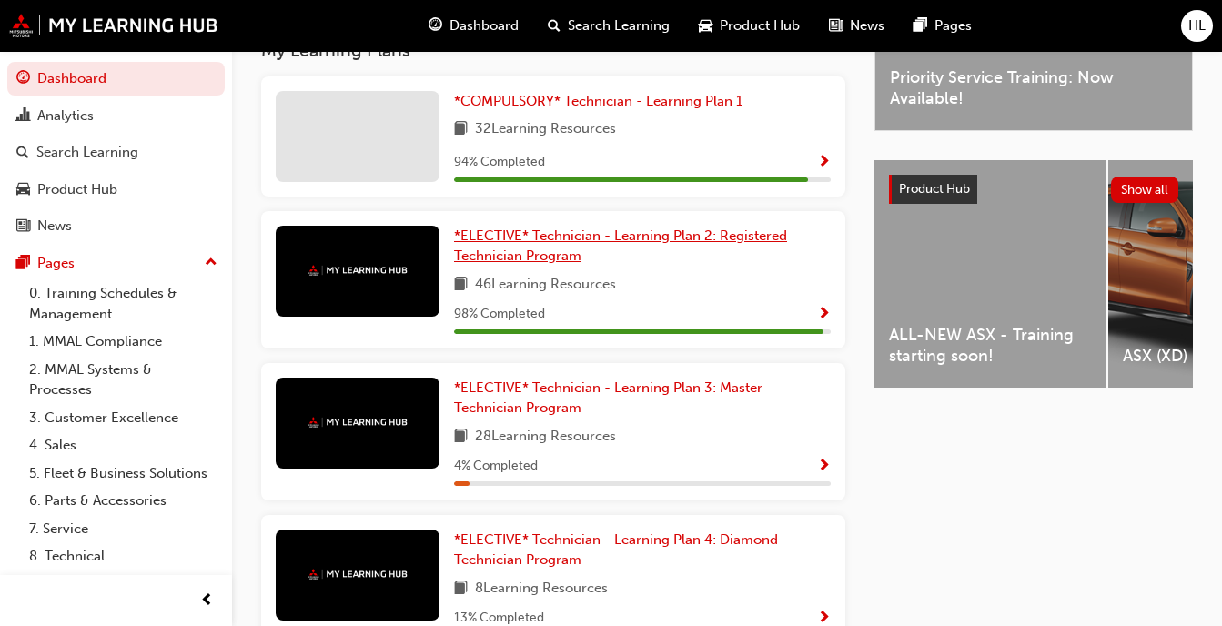
click at [678, 252] on link "*ELECTIVE* Technician - Learning Plan 2: Registered Technician Program" at bounding box center [642, 246] width 377 height 41
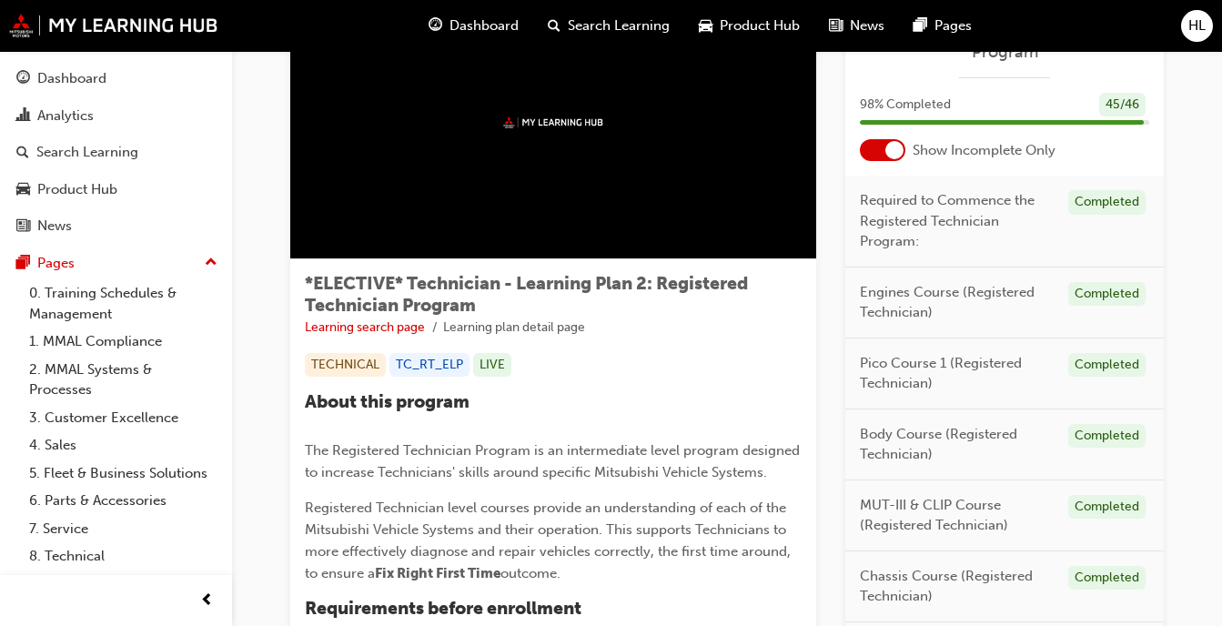
scroll to position [45, 0]
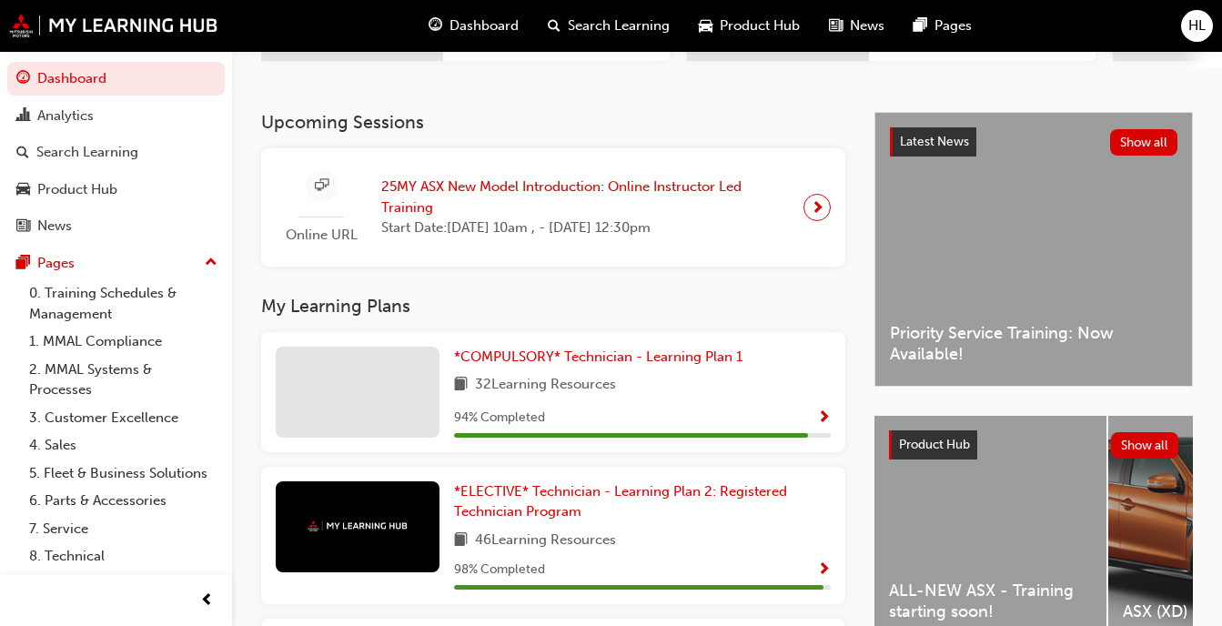
scroll to position [361, 0]
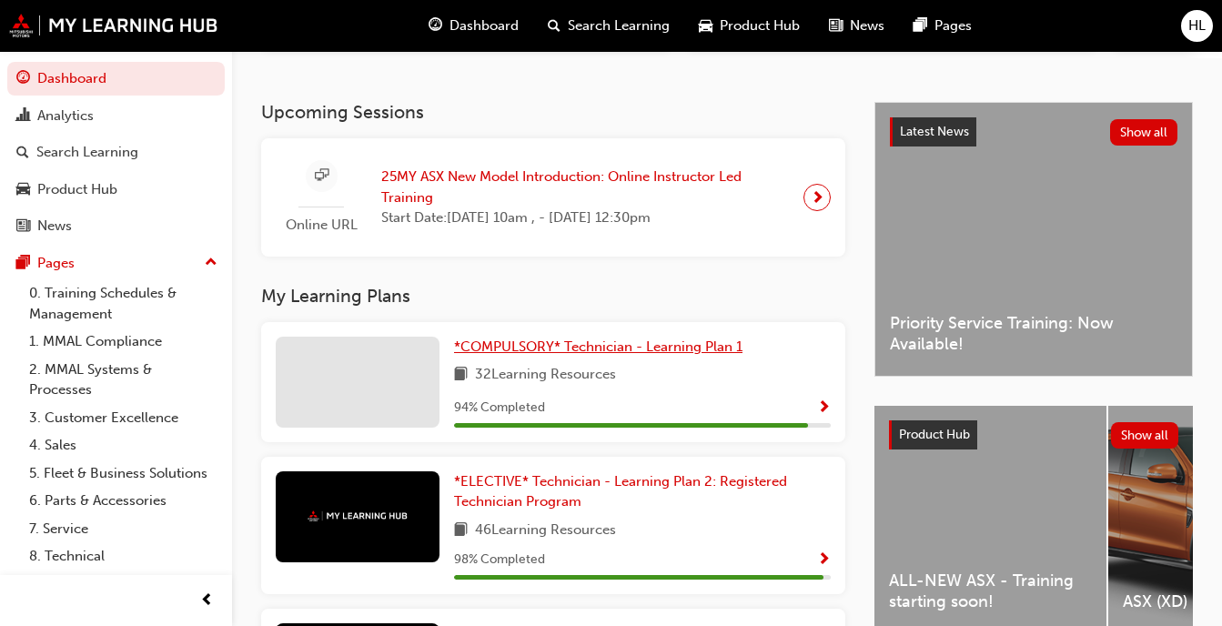
click at [496, 355] on span "*COMPULSORY* Technician - Learning Plan 1" at bounding box center [598, 346] width 288 height 16
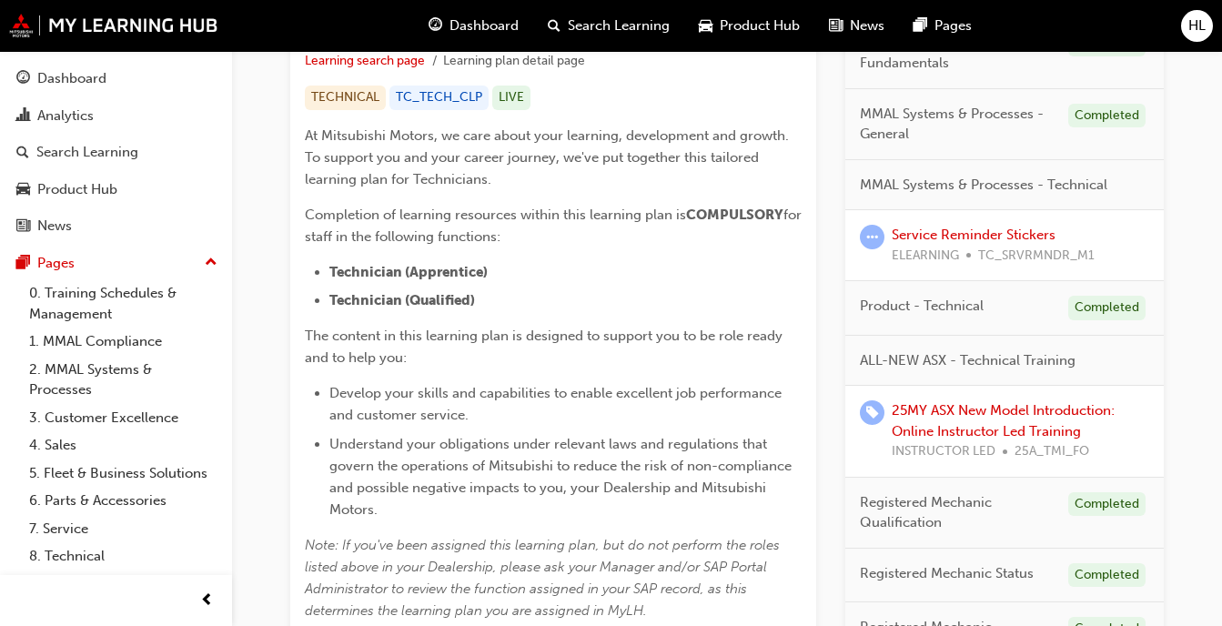
scroll to position [361, 0]
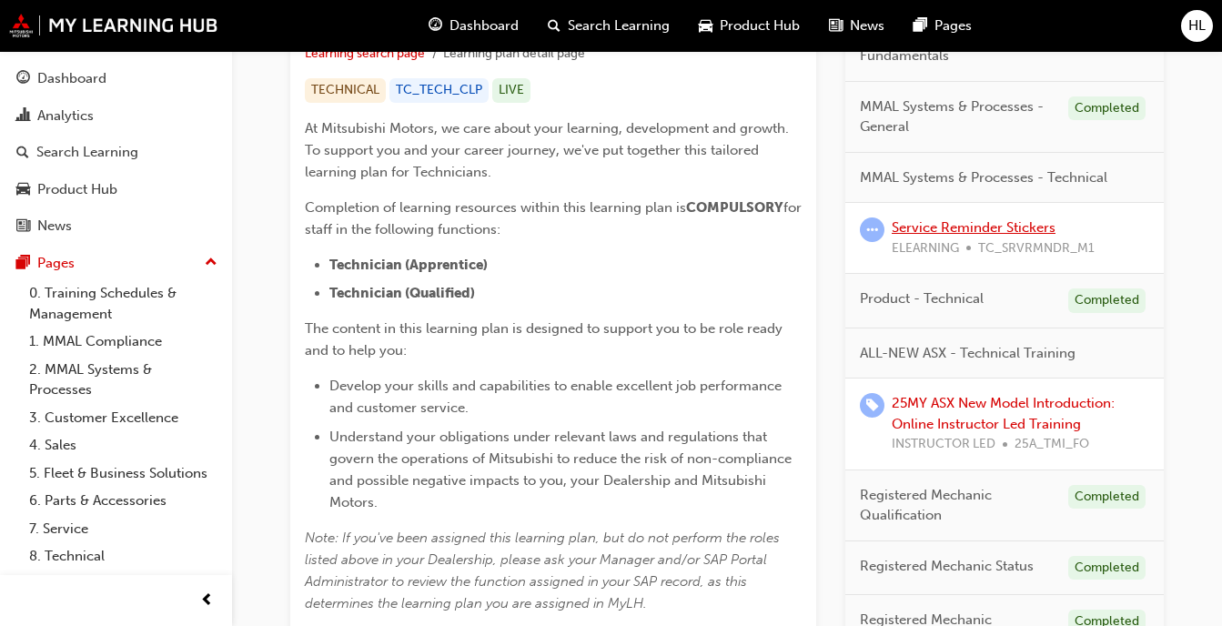
click at [935, 227] on link "Service Reminder Stickers" at bounding box center [974, 227] width 164 height 16
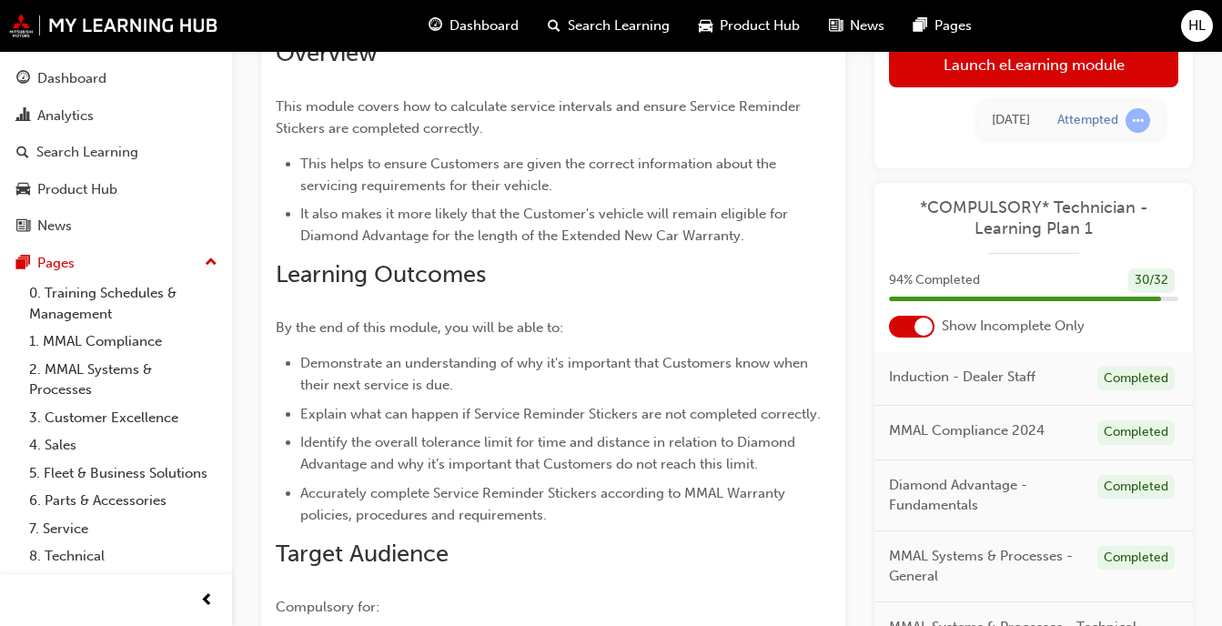
scroll to position [79, 0]
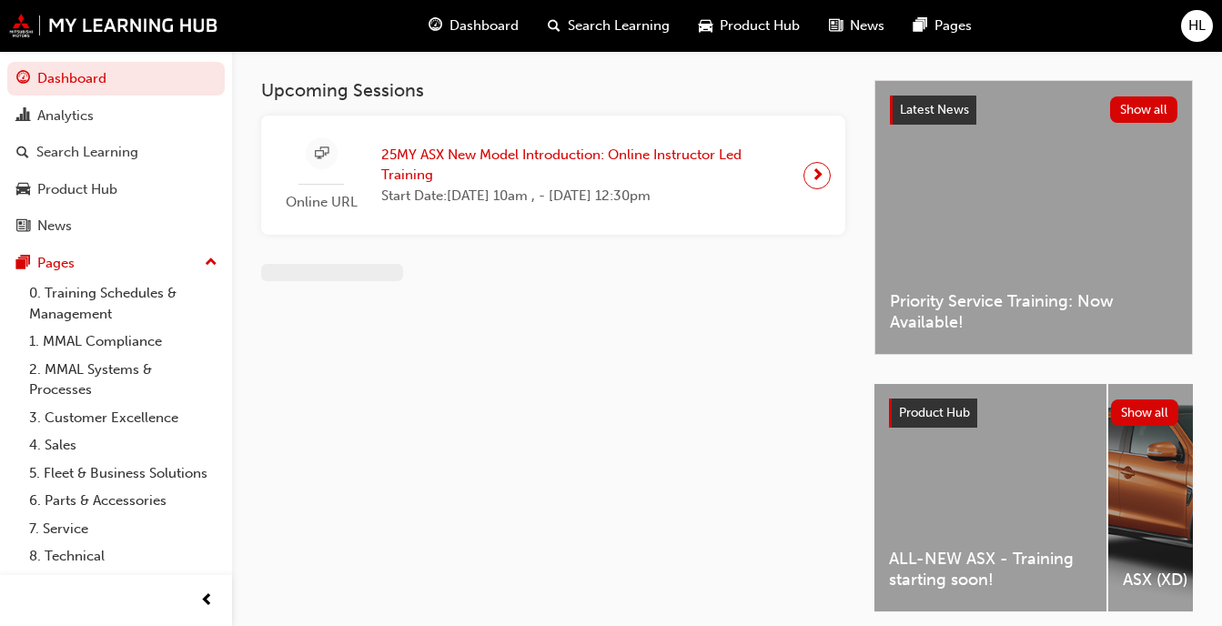
scroll to position [71, 0]
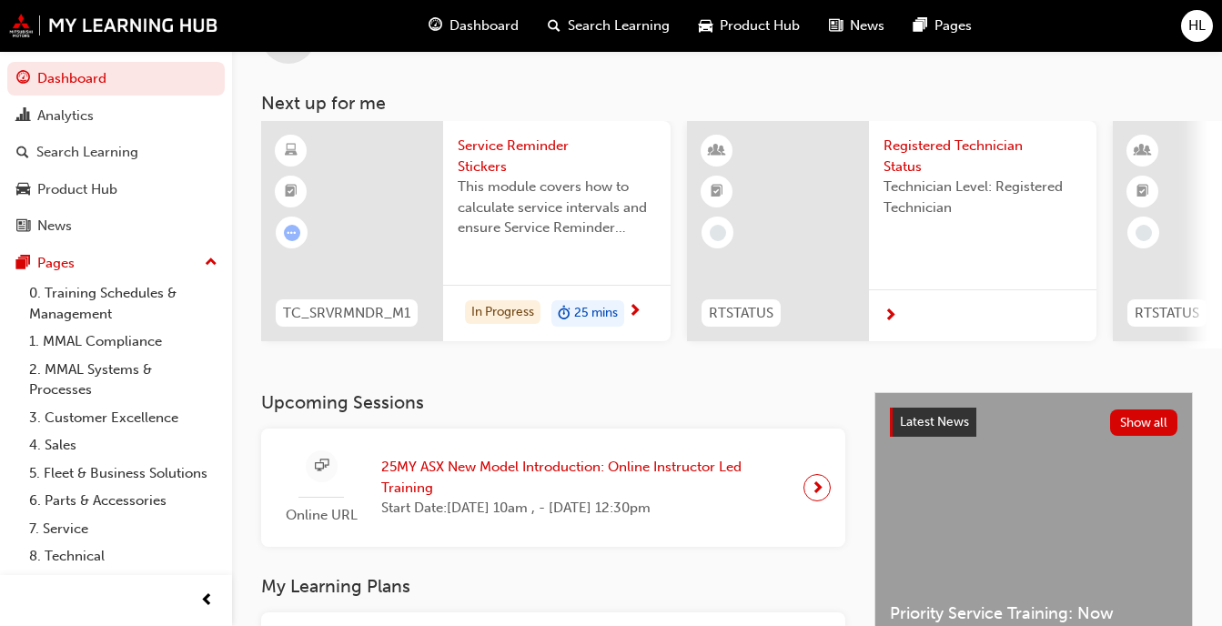
click at [1199, 20] on span "HL" at bounding box center [1196, 25] width 17 height 21
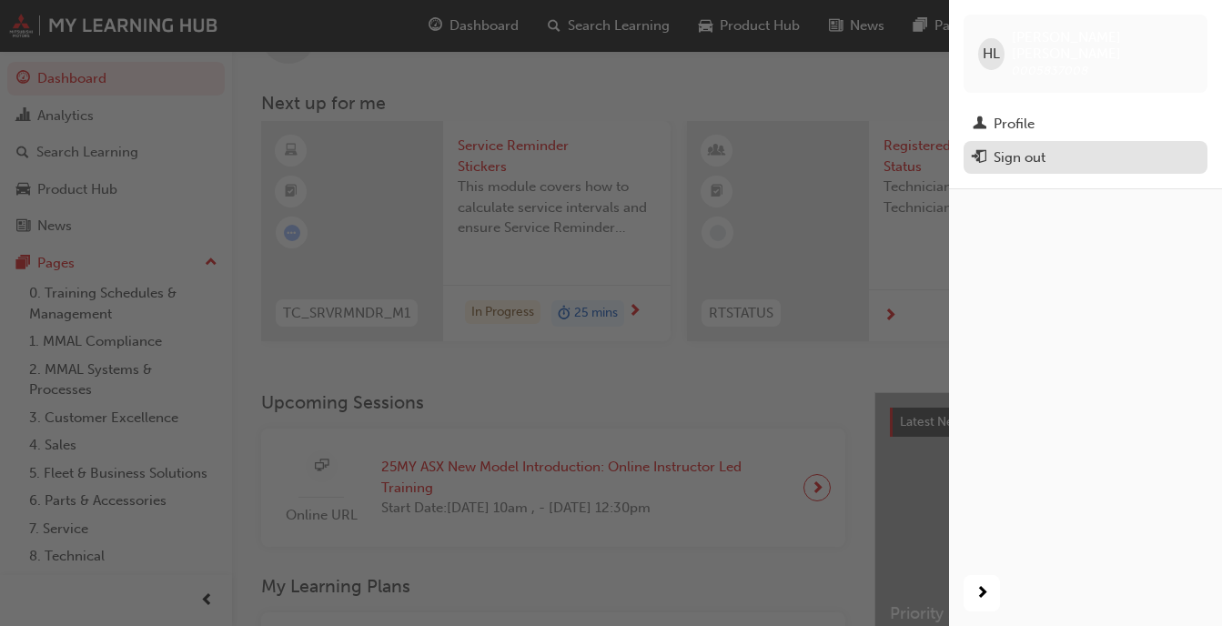
click at [1058, 146] on div "Sign out" at bounding box center [1086, 157] width 226 height 23
